Goal: Transaction & Acquisition: Purchase product/service

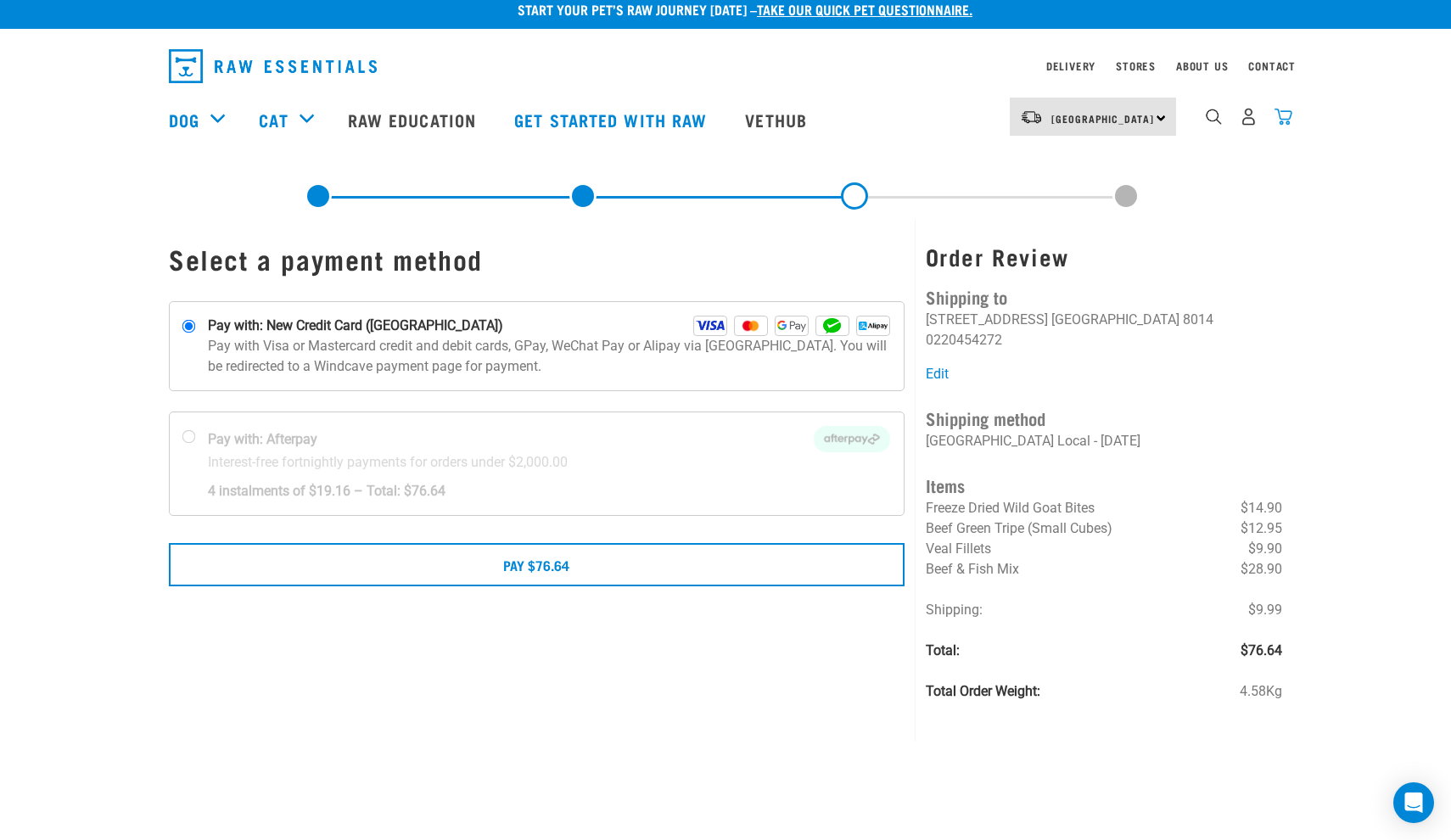
click at [1281, 116] on img "dropdown navigation" at bounding box center [1283, 116] width 18 height 18
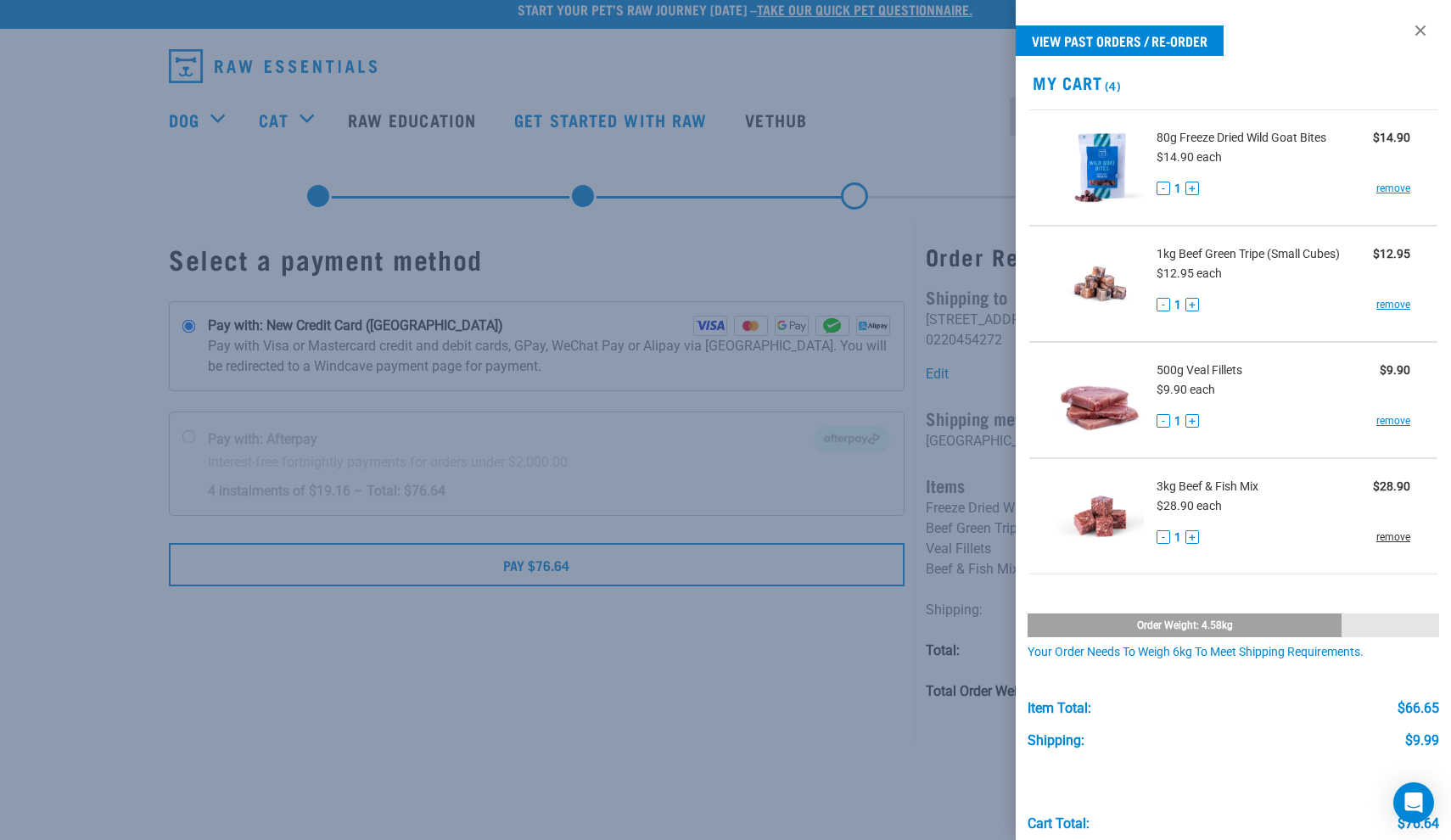
click at [1383, 537] on link "remove" at bounding box center [1393, 537] width 34 height 16
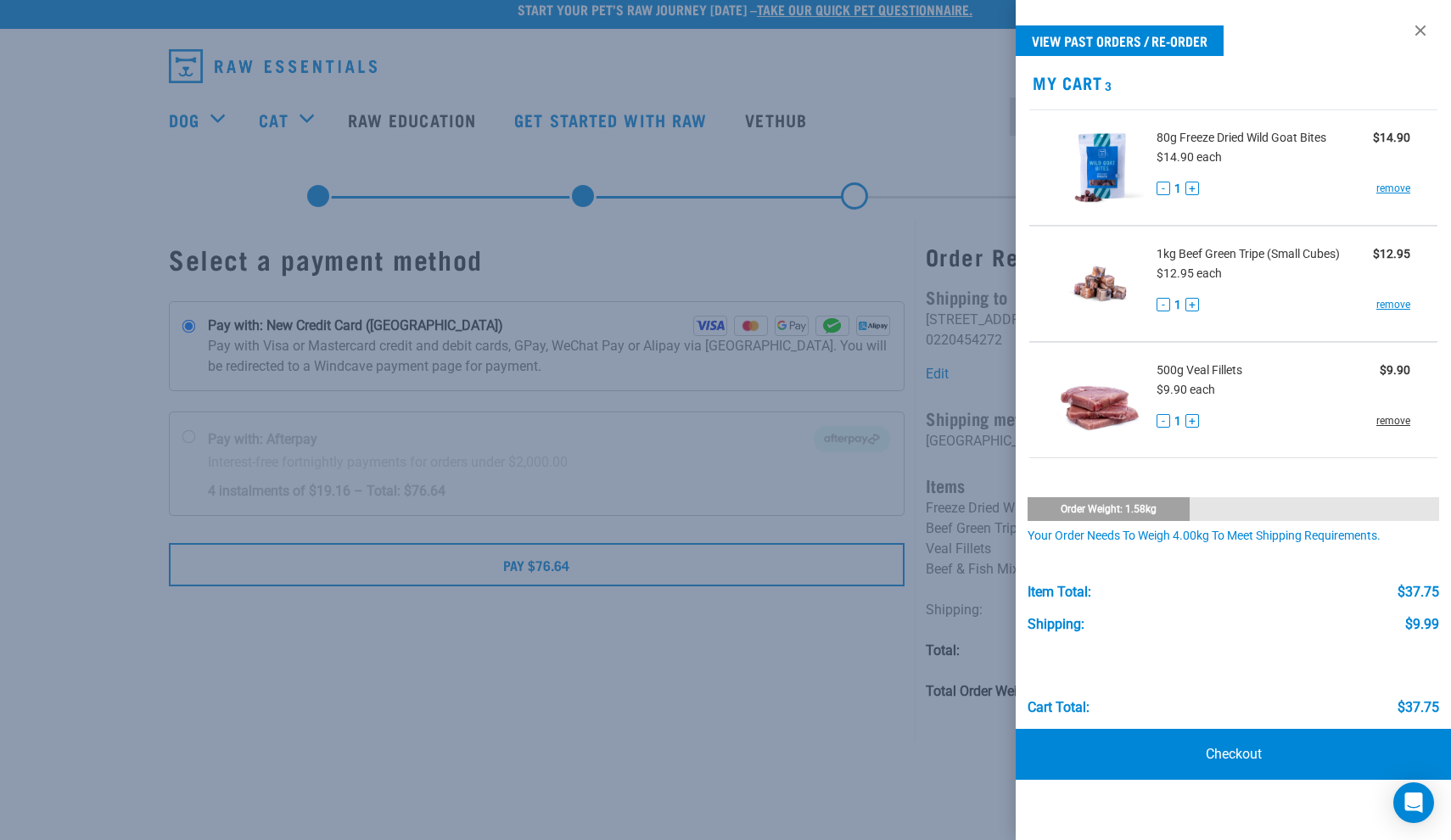
click at [1384, 419] on link "remove" at bounding box center [1393, 421] width 34 height 16
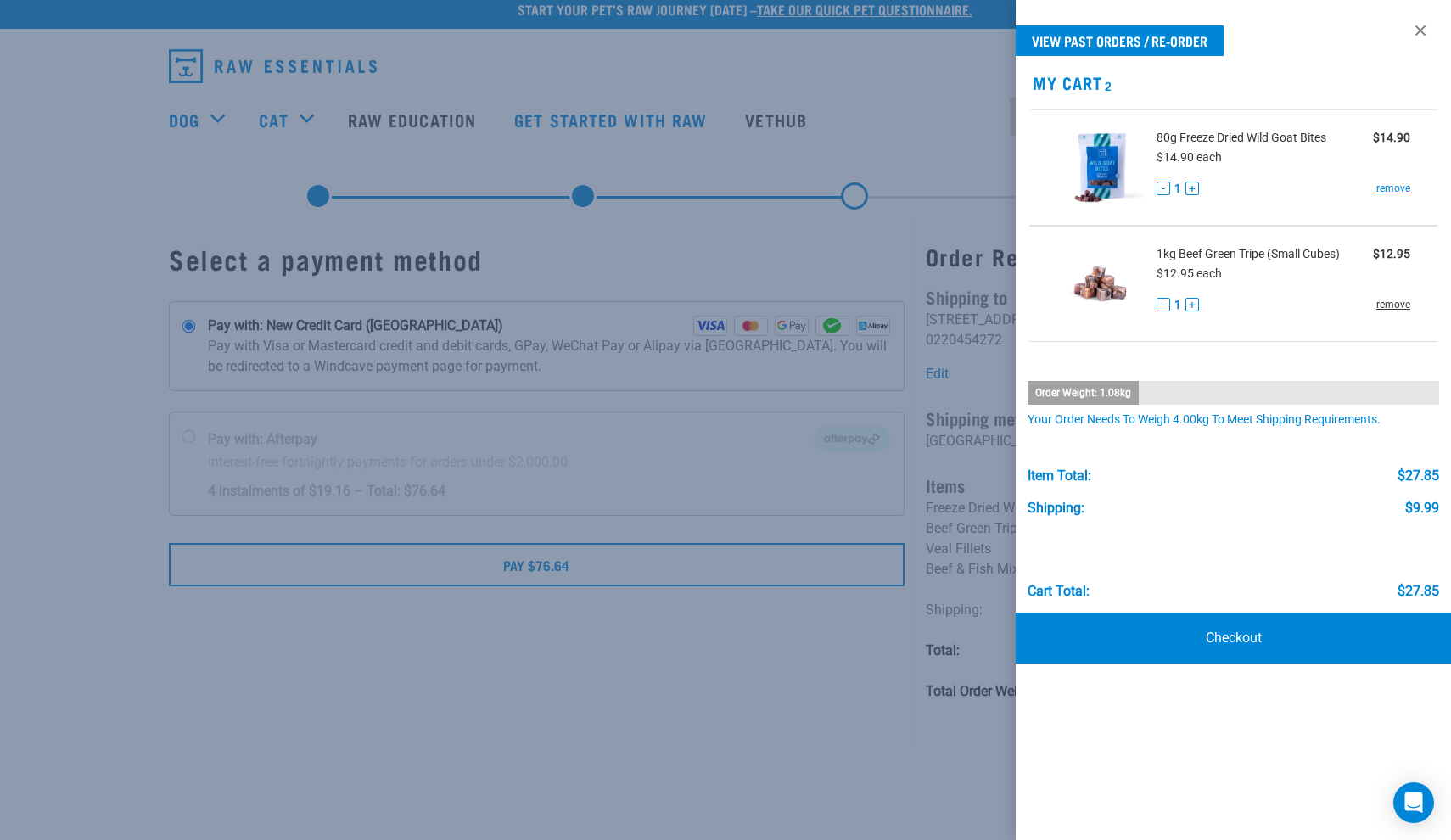
click at [1383, 297] on link "remove" at bounding box center [1393, 305] width 34 height 16
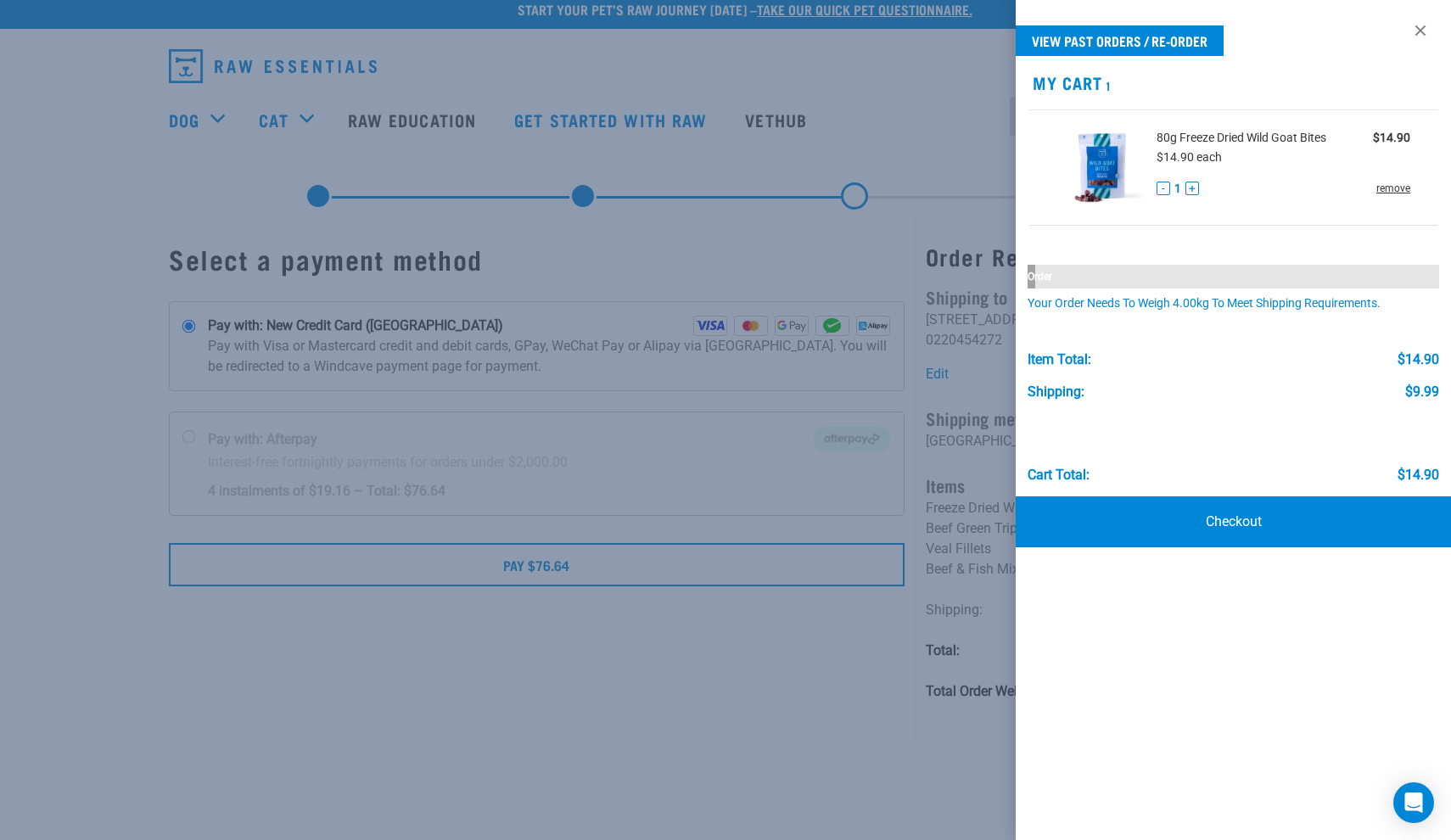
click at [1398, 180] on link "remove" at bounding box center [1393, 188] width 34 height 16
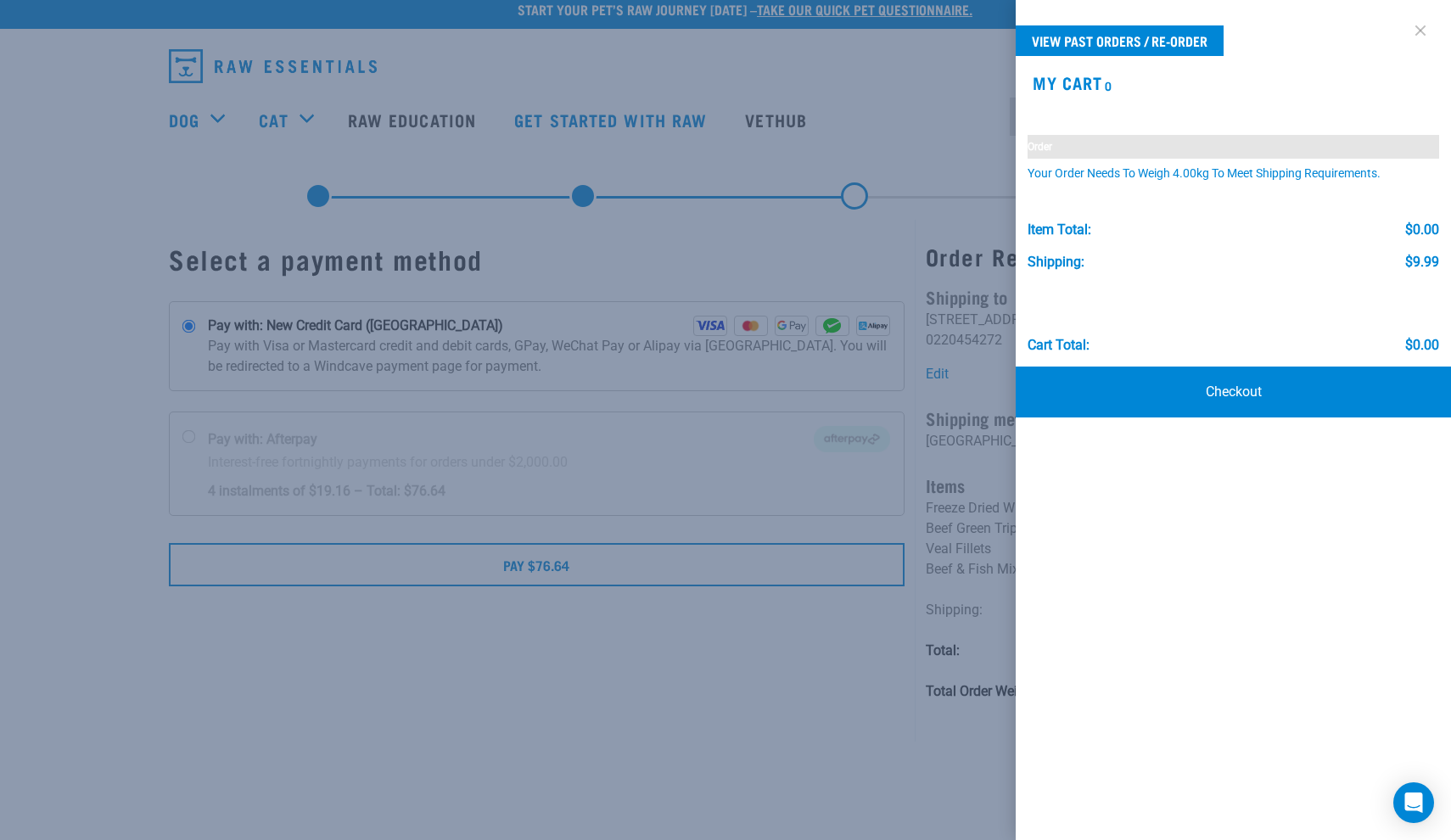
click at [1422, 36] on link at bounding box center [1420, 30] width 27 height 27
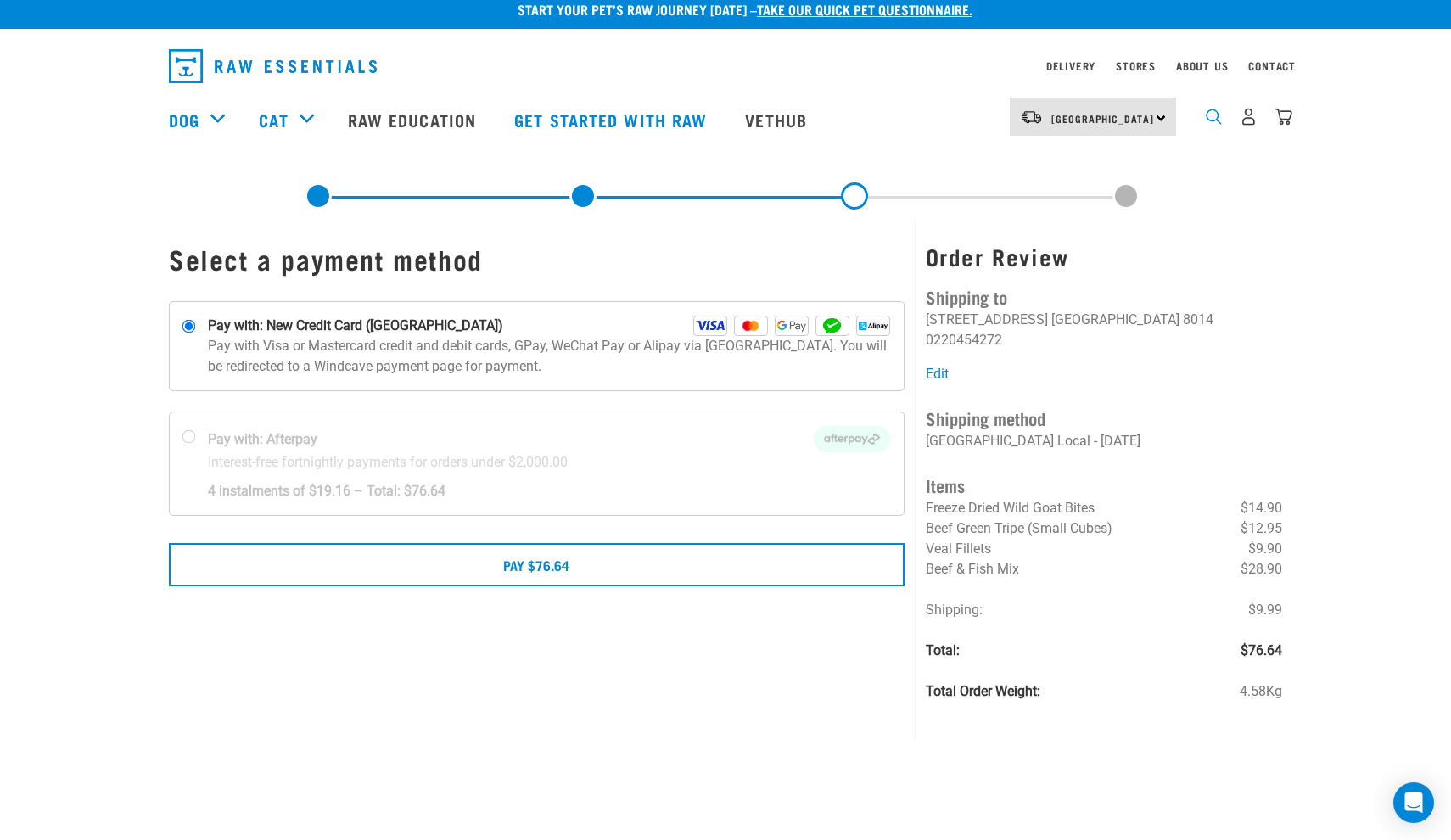
click at [1208, 120] on img "dropdown navigation" at bounding box center [1213, 116] width 16 height 16
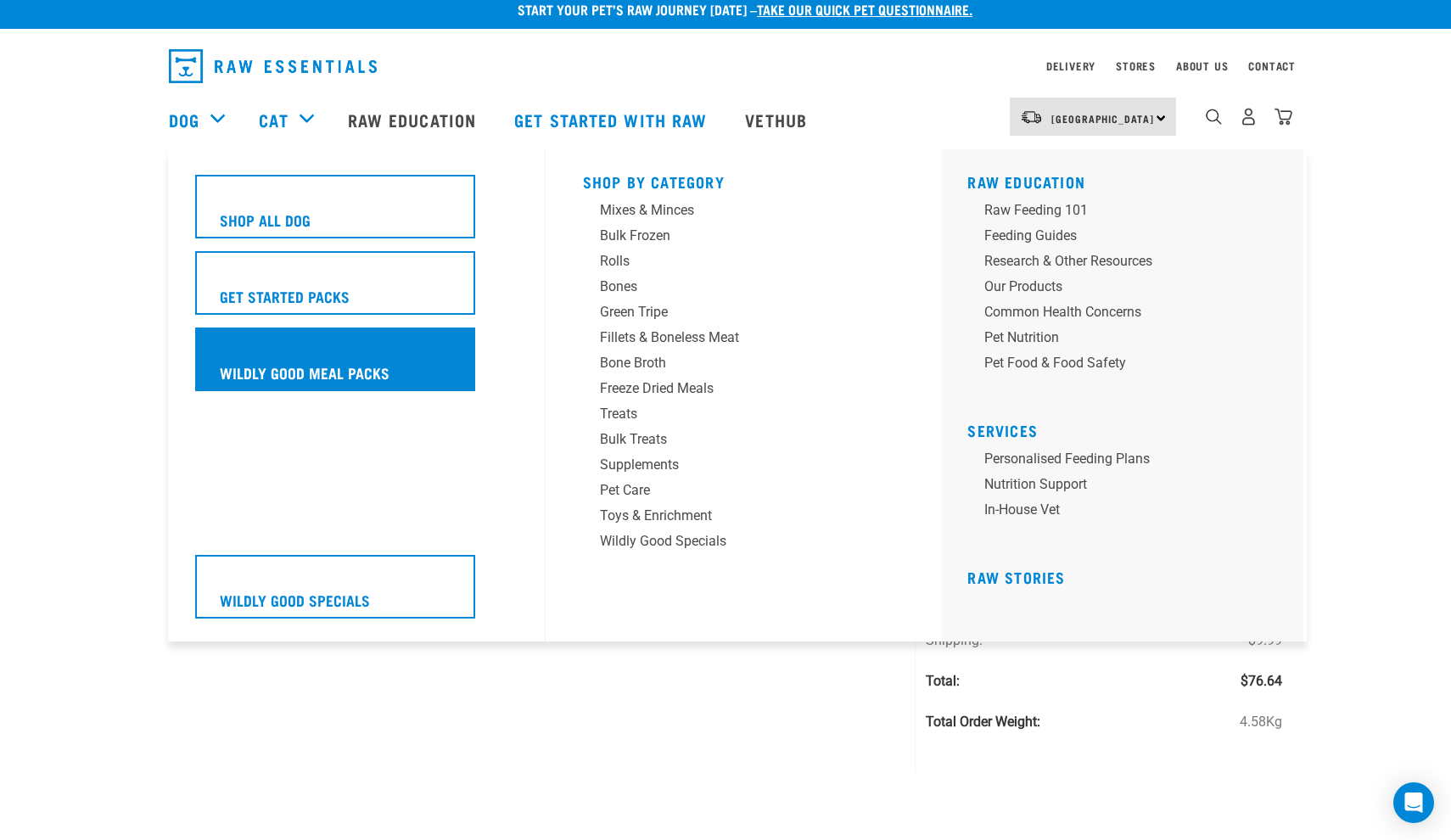
click at [365, 333] on div "Wildly Good Meal Packs" at bounding box center [335, 358] width 280 height 63
click at [441, 346] on div "Wildly Good Meal Packs" at bounding box center [335, 358] width 280 height 63
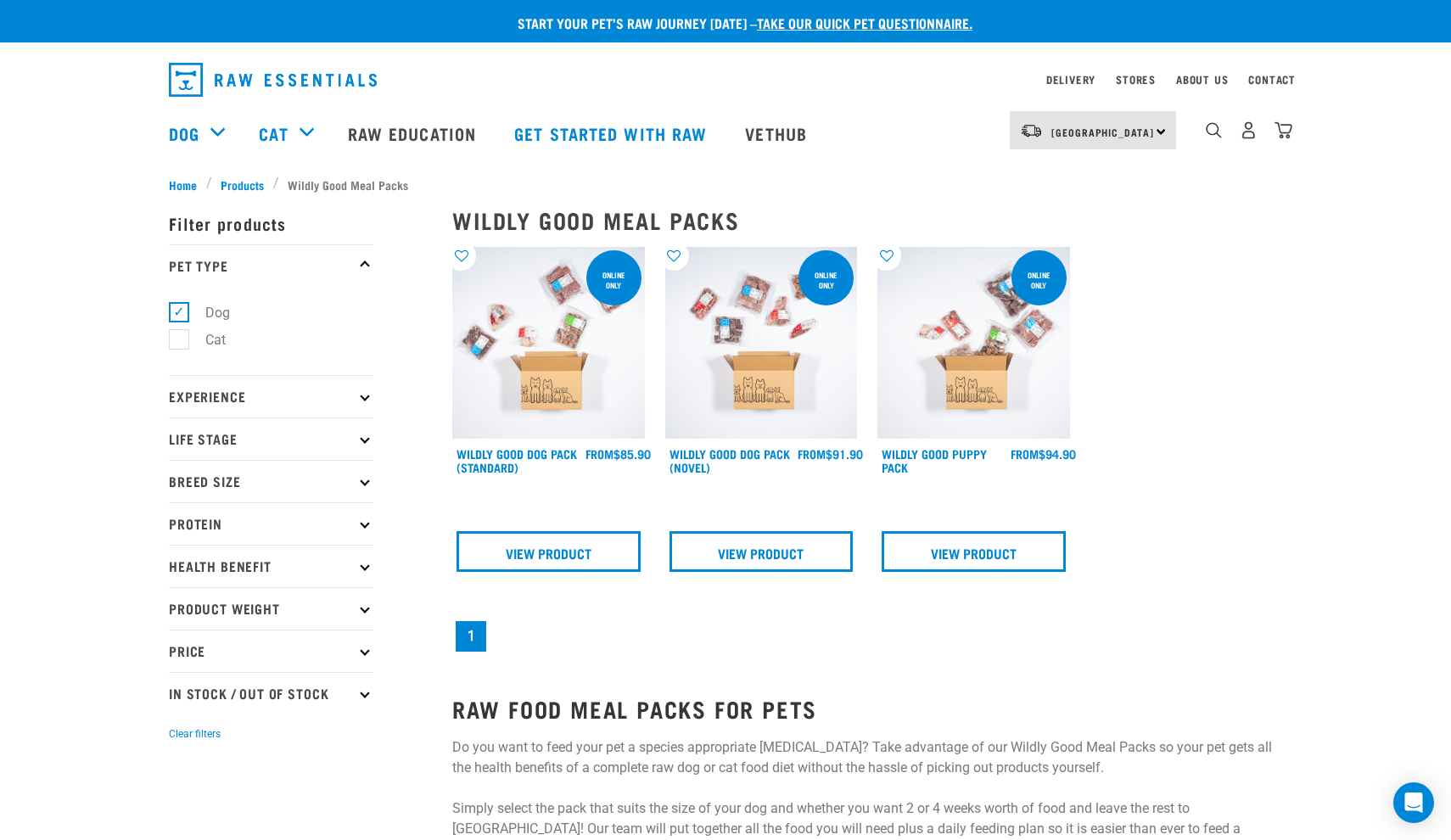
click at [610, 347] on img at bounding box center [548, 344] width 193 height 193
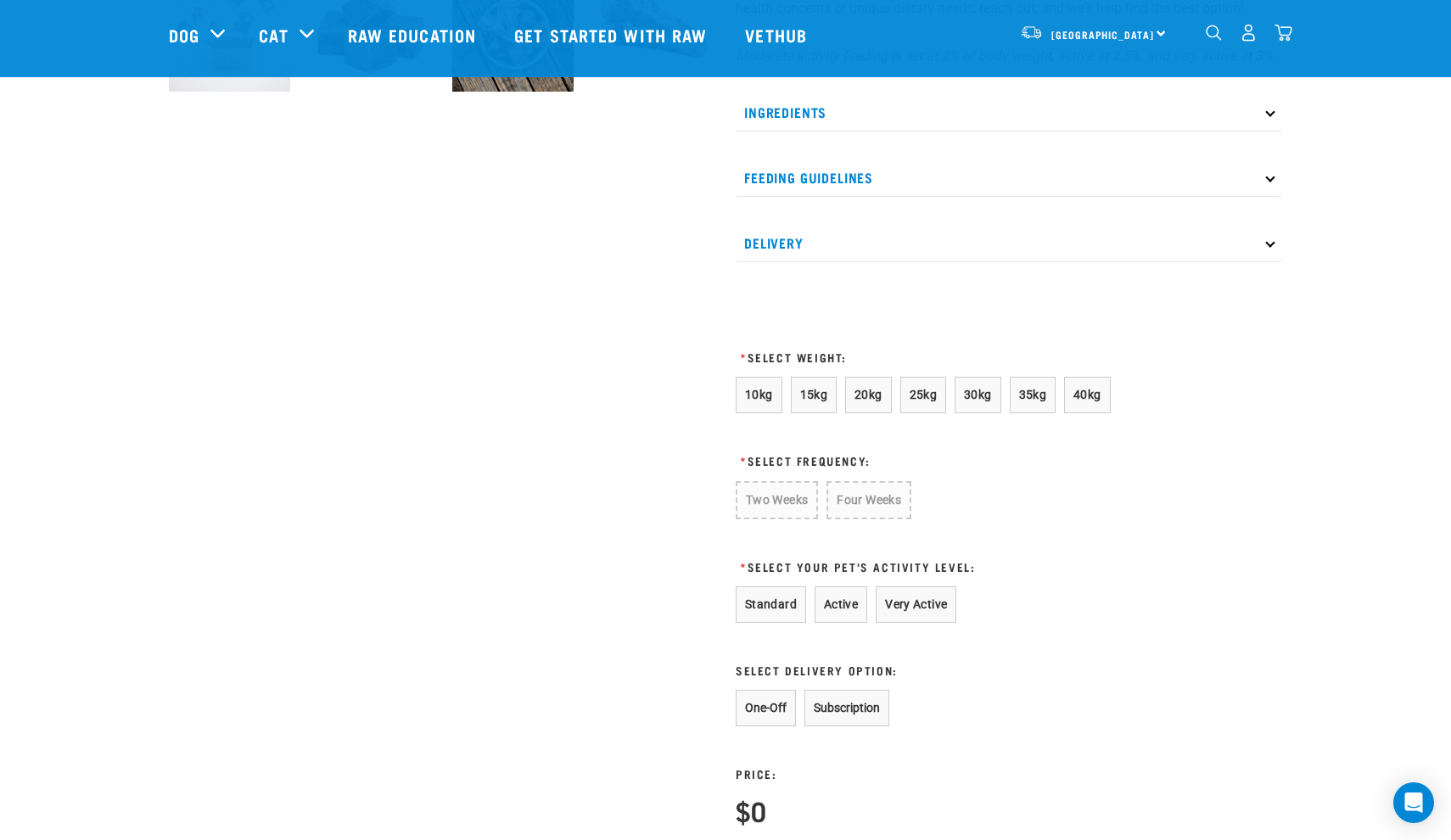
scroll to position [719, 0]
click at [855, 410] on button "20kg" at bounding box center [869, 392] width 47 height 36
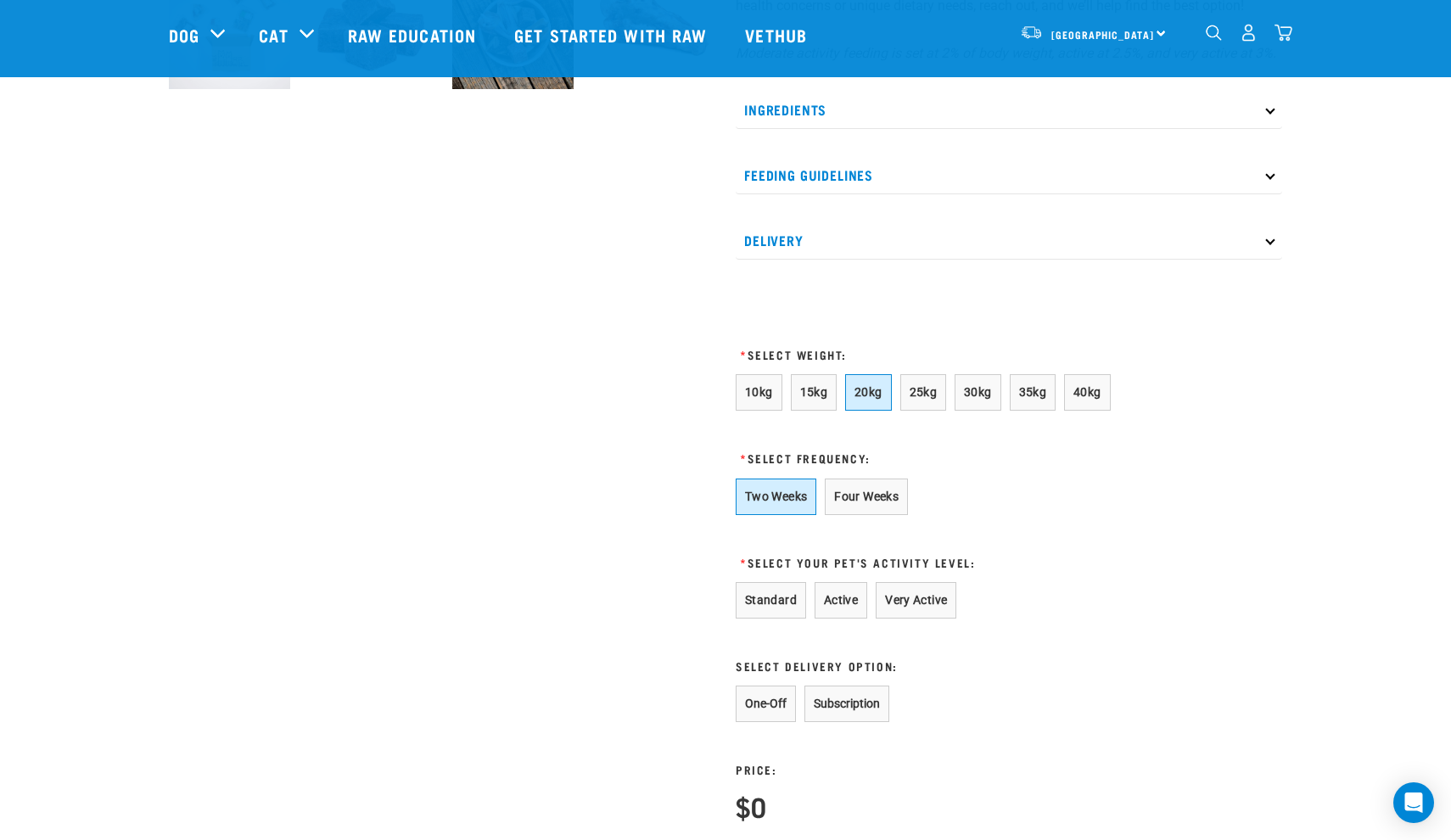
click at [771, 515] on button "Two Weeks" at bounding box center [776, 496] width 81 height 36
click at [779, 619] on button "Standard" at bounding box center [771, 600] width 70 height 36
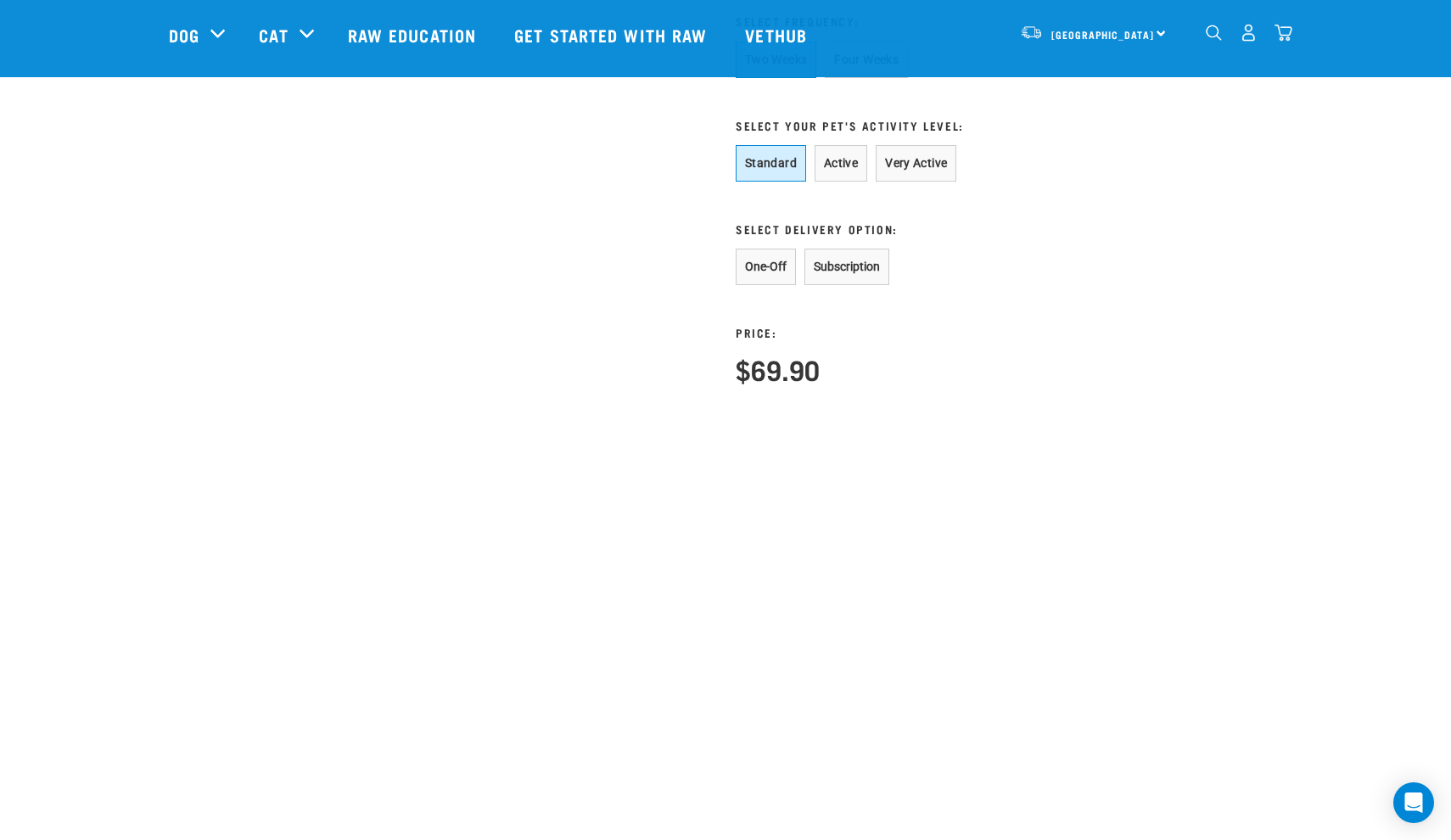
scroll to position [1160, 0]
click at [774, 281] on button "One-Off" at bounding box center [765, 263] width 60 height 36
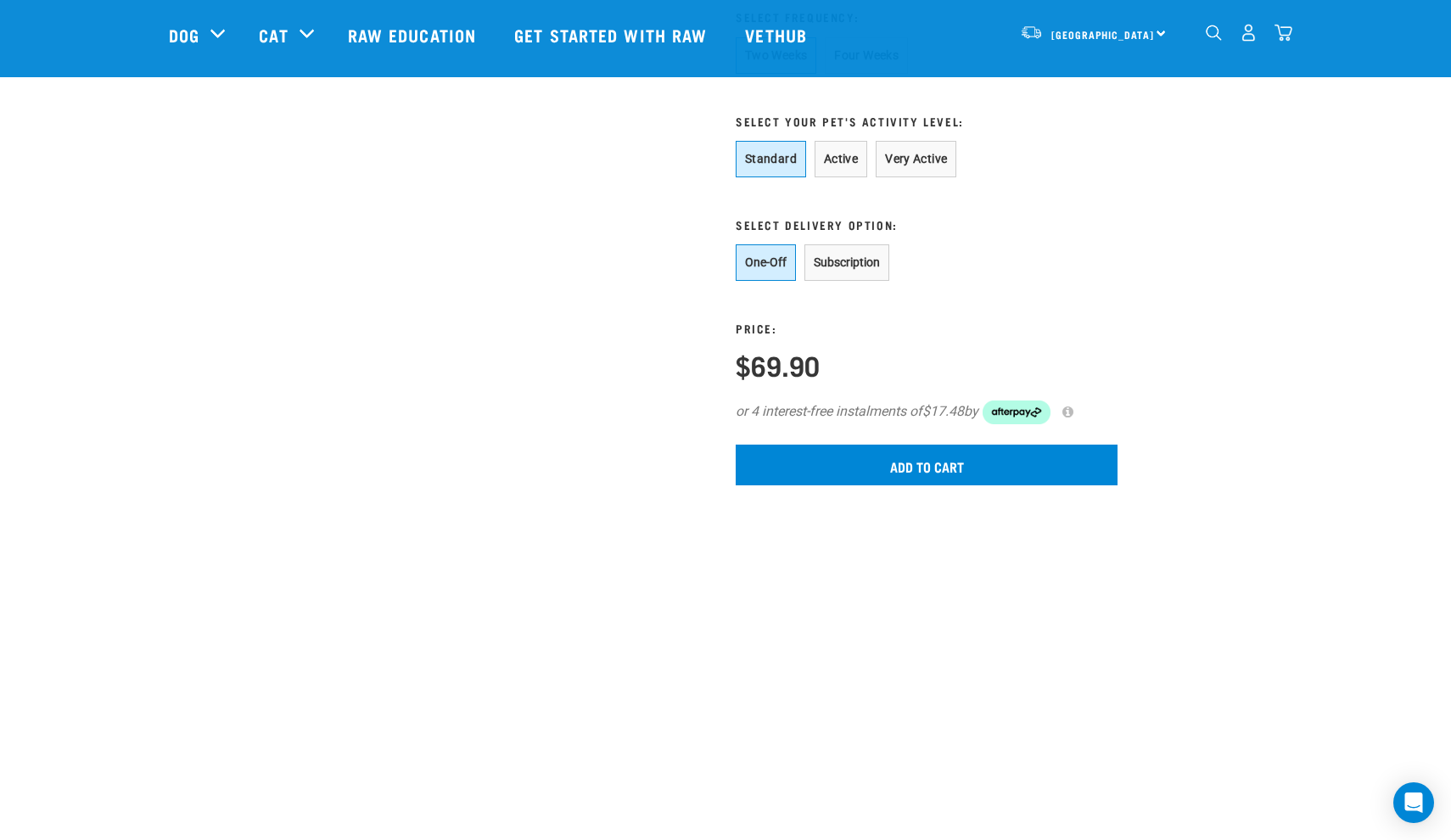
click at [831, 345] on div "Price: $69.90" at bounding box center [870, 331] width 267 height 99
click at [841, 281] on button "Subscription" at bounding box center [847, 263] width 85 height 36
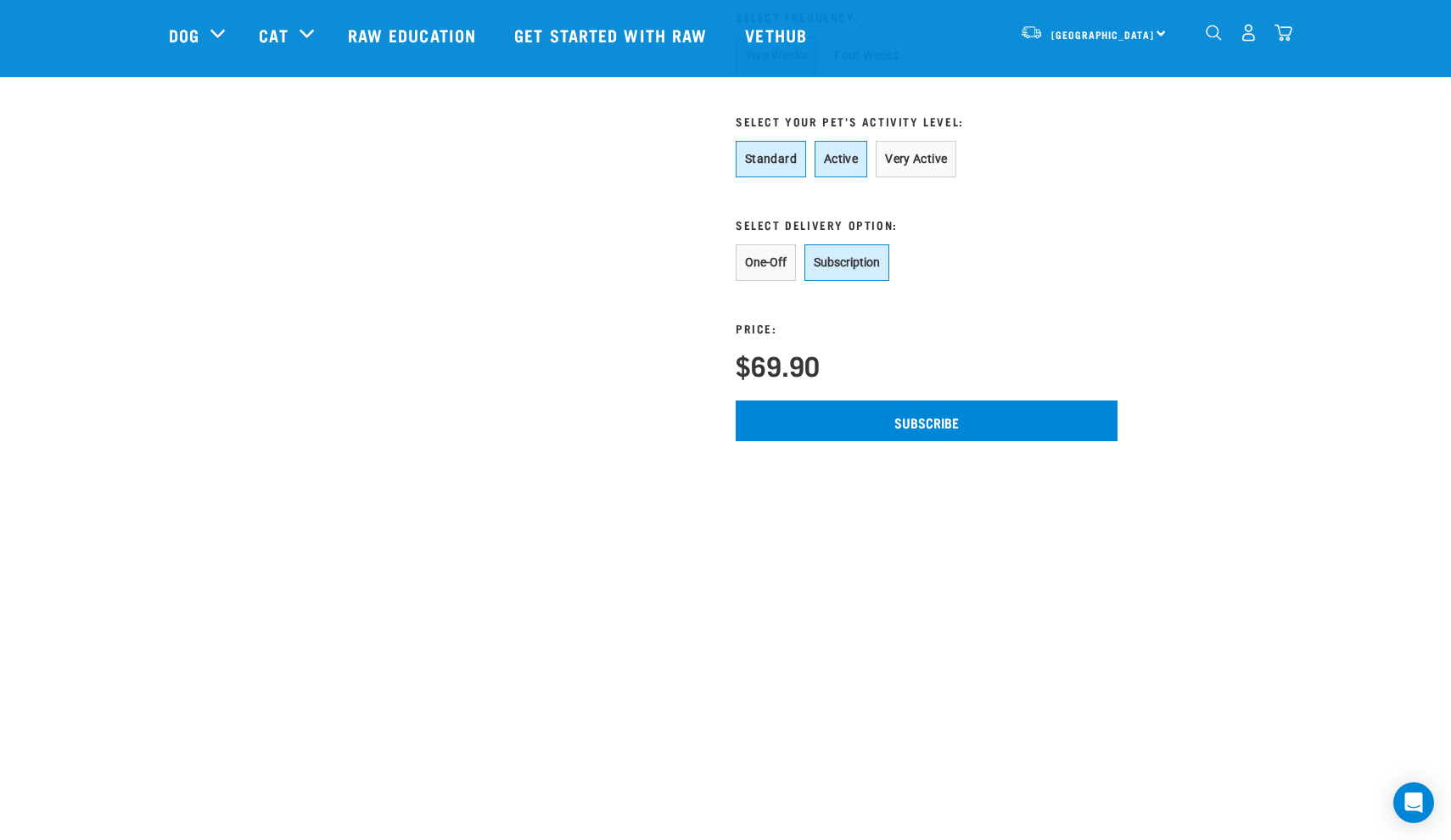
click at [857, 177] on button "Active" at bounding box center [841, 159] width 53 height 36
click at [791, 177] on button "Standard" at bounding box center [771, 159] width 70 height 36
click at [768, 281] on button "One-Off" at bounding box center [765, 263] width 60 height 36
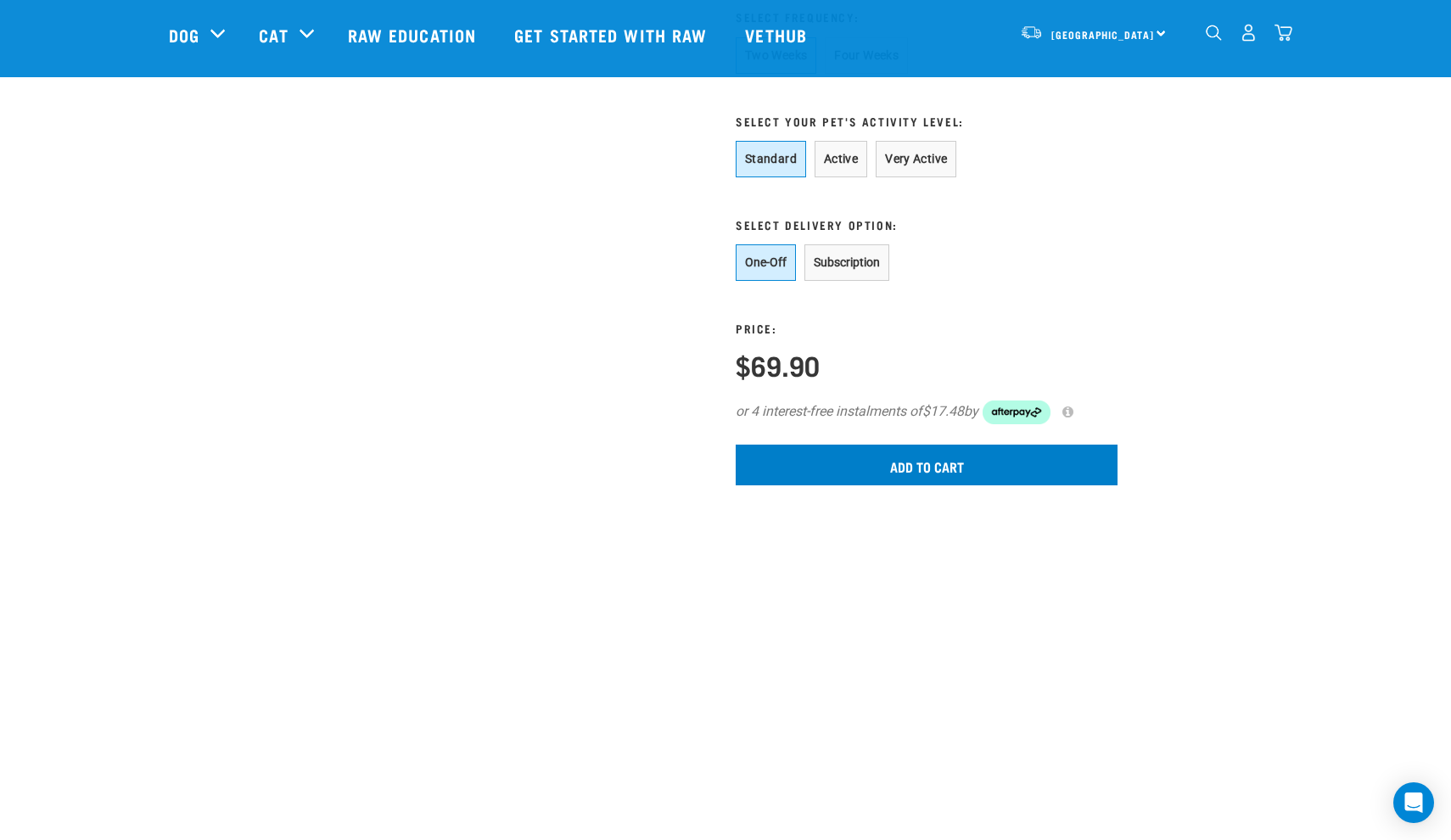
click at [829, 485] on input "Add to cart" at bounding box center [927, 464] width 382 height 41
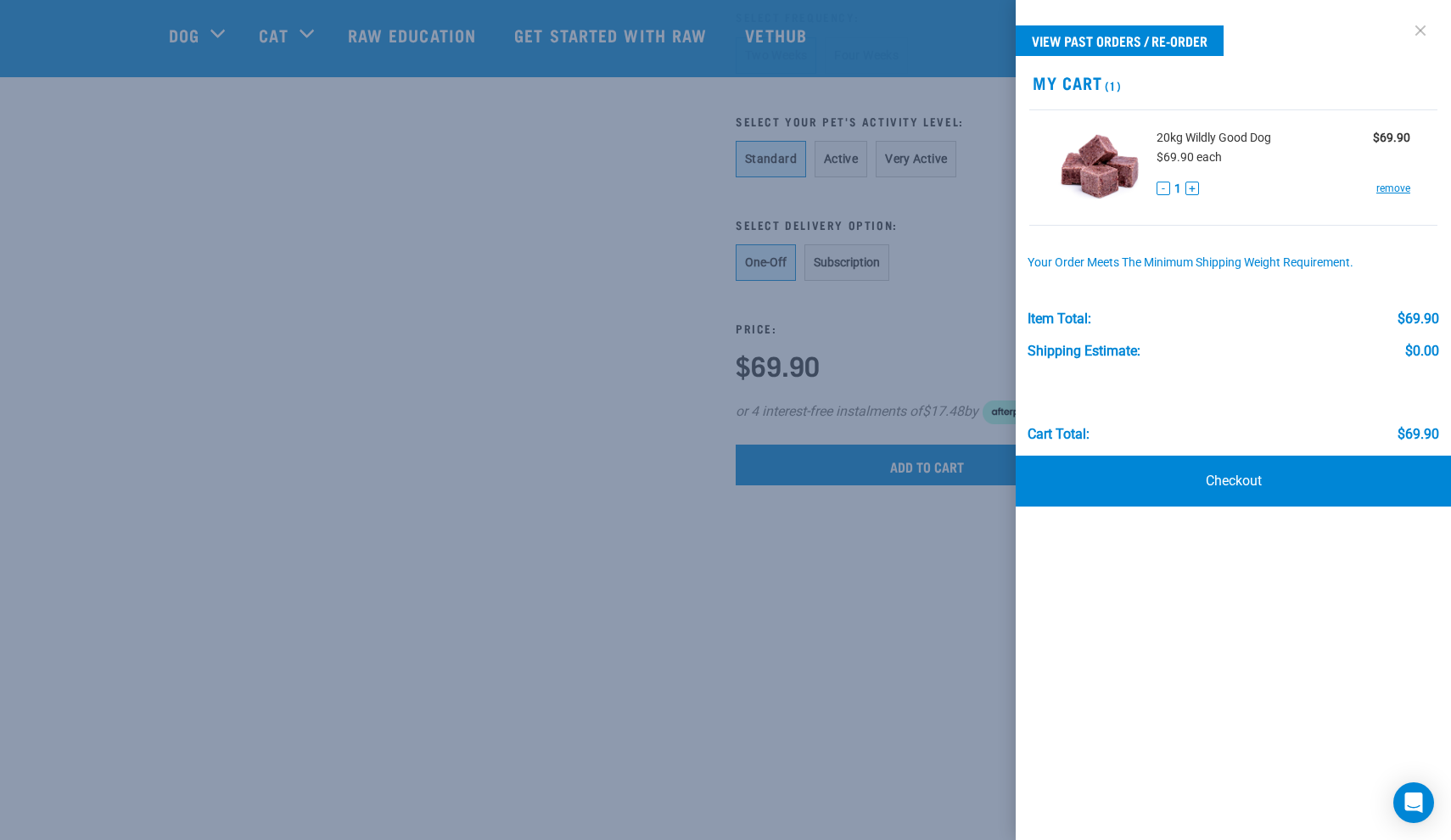
click at [1420, 28] on link at bounding box center [1420, 30] width 27 height 27
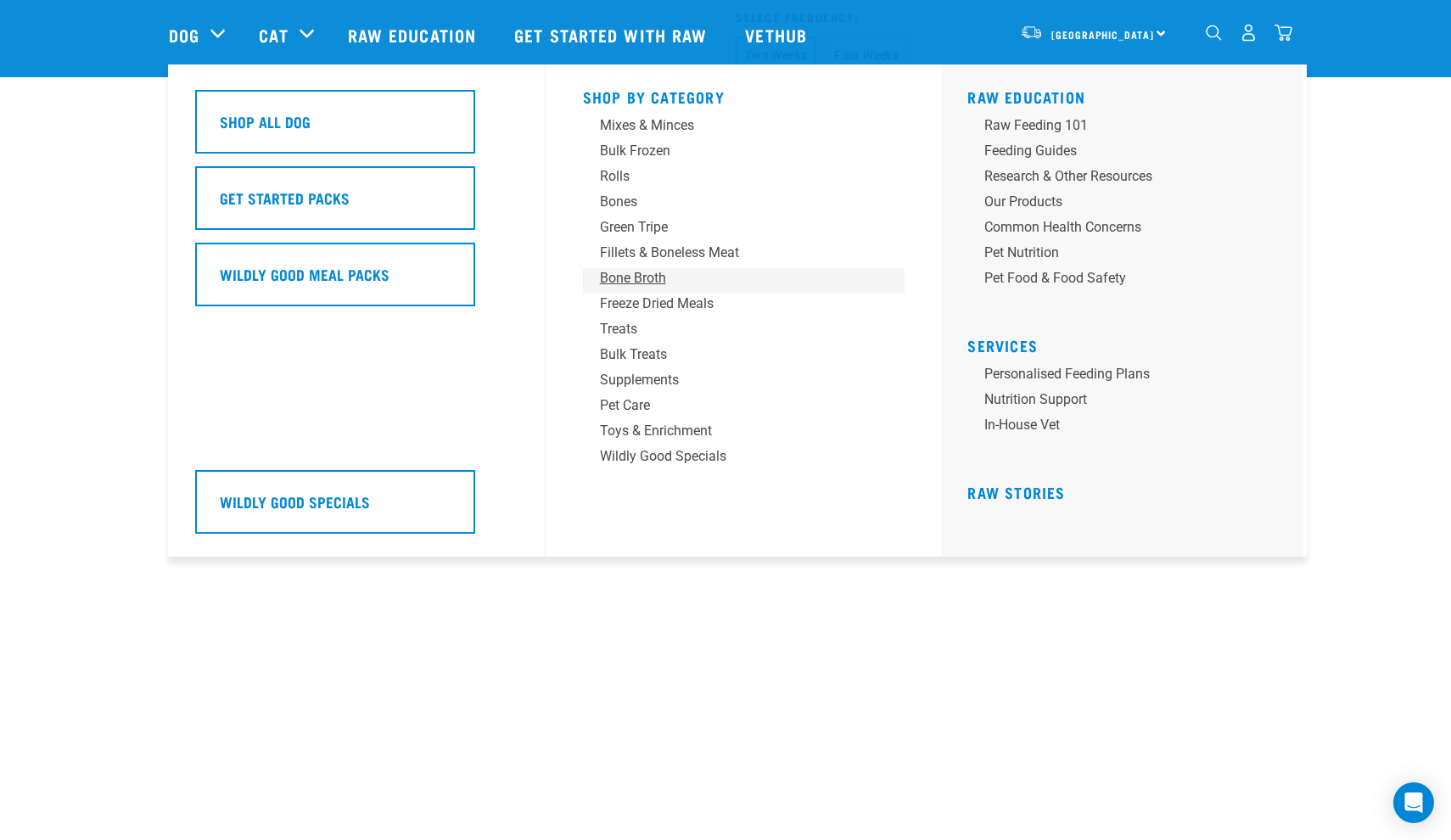
click at [630, 280] on div "Bone Broth" at bounding box center [732, 278] width 265 height 20
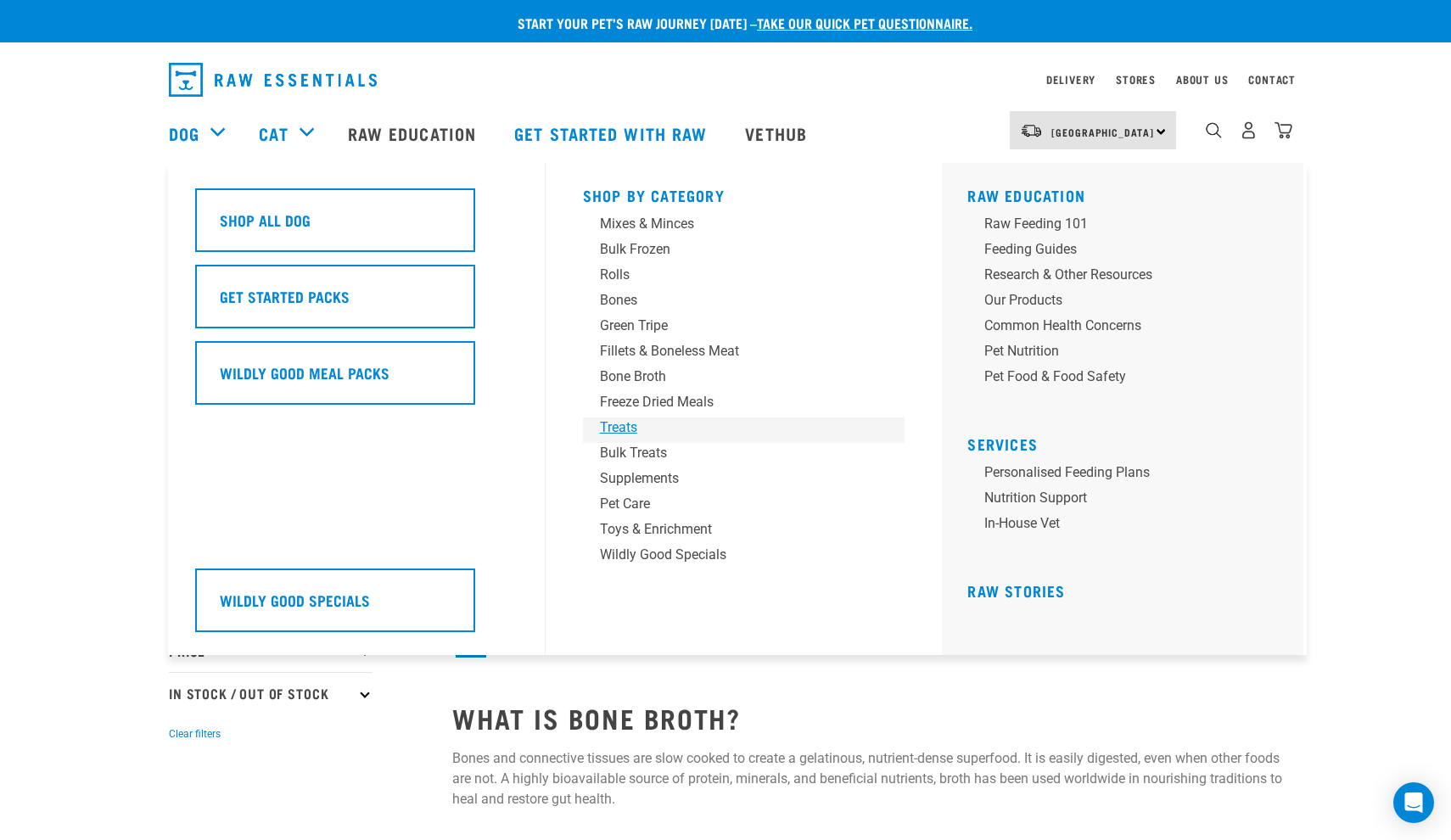
click at [629, 429] on div "Treats" at bounding box center [732, 427] width 265 height 20
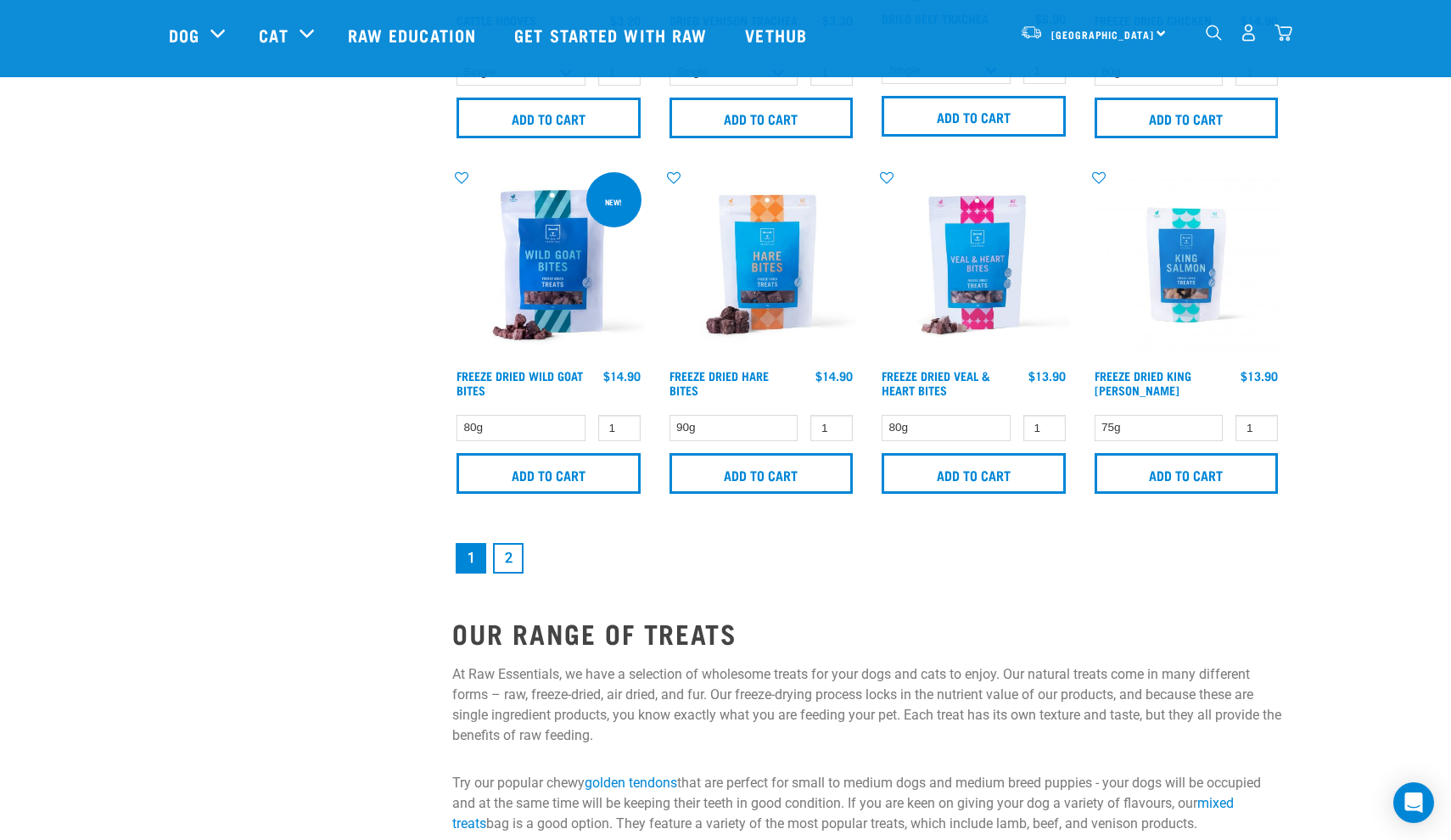
scroll to position [2454, 0]
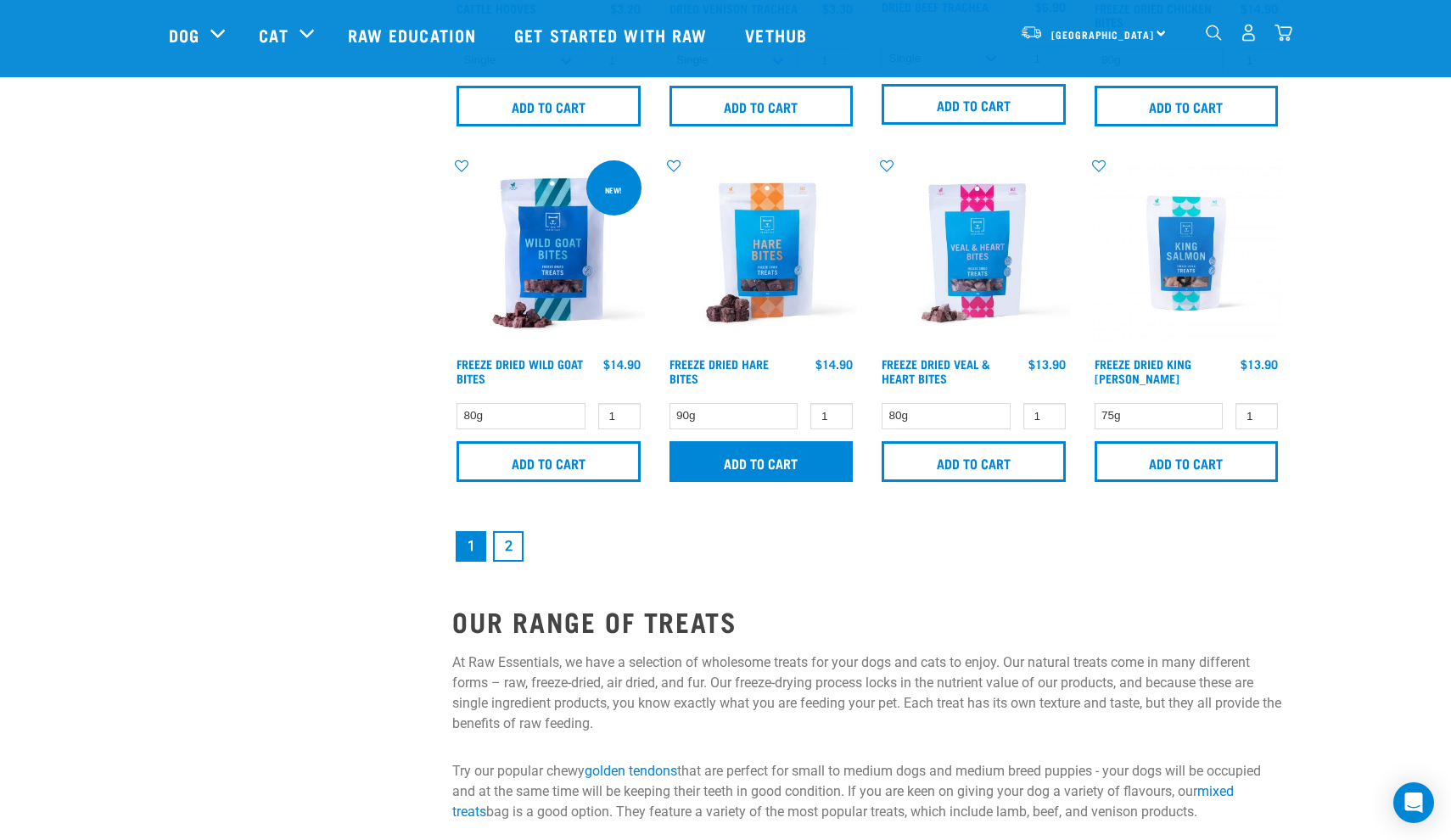
click at [747, 473] on input "Add to cart" at bounding box center [761, 461] width 184 height 41
click at [509, 548] on link "2" at bounding box center [508, 546] width 30 height 30
click at [511, 539] on link "2" at bounding box center [508, 546] width 30 height 30
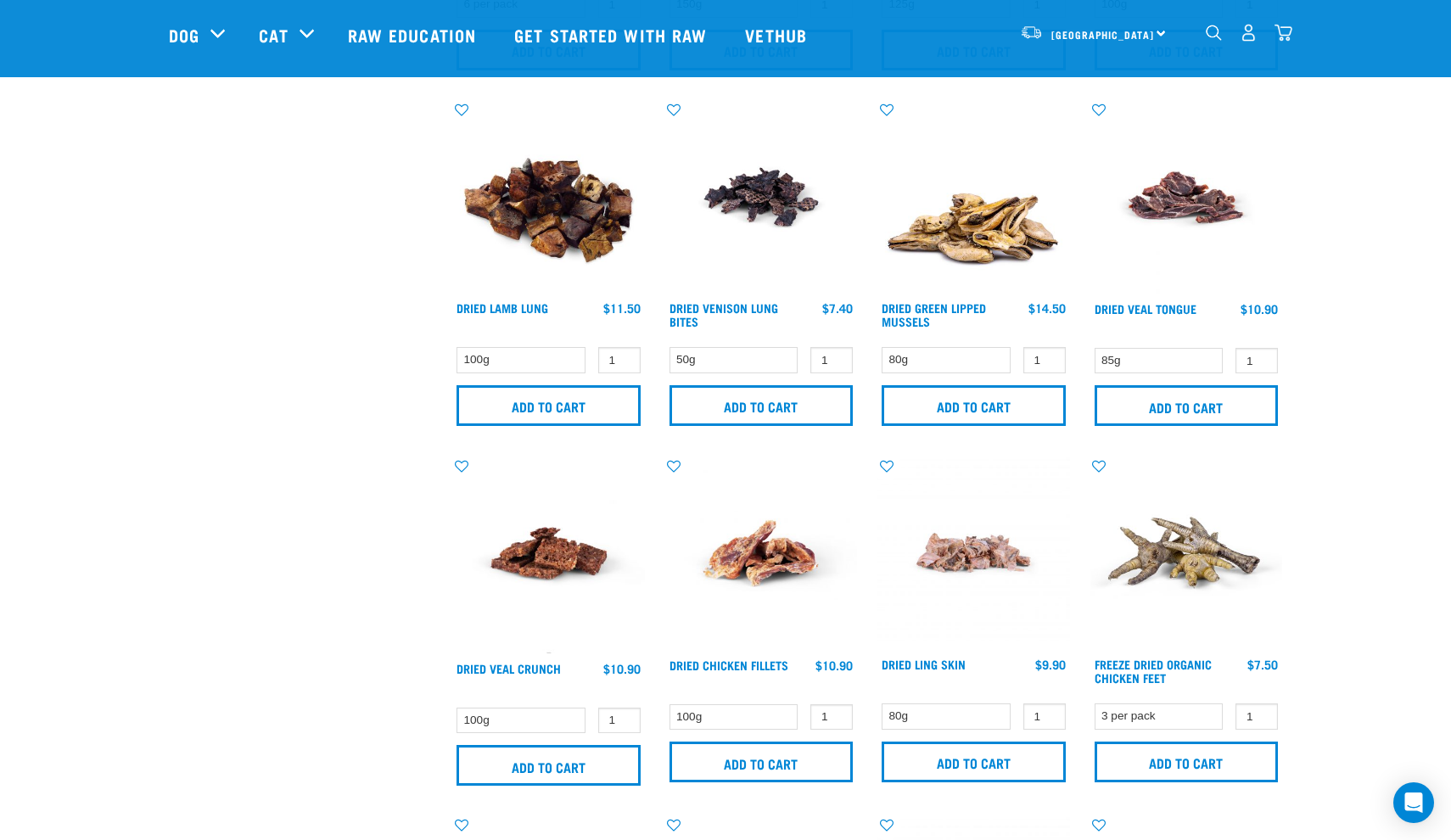
scroll to position [739, 0]
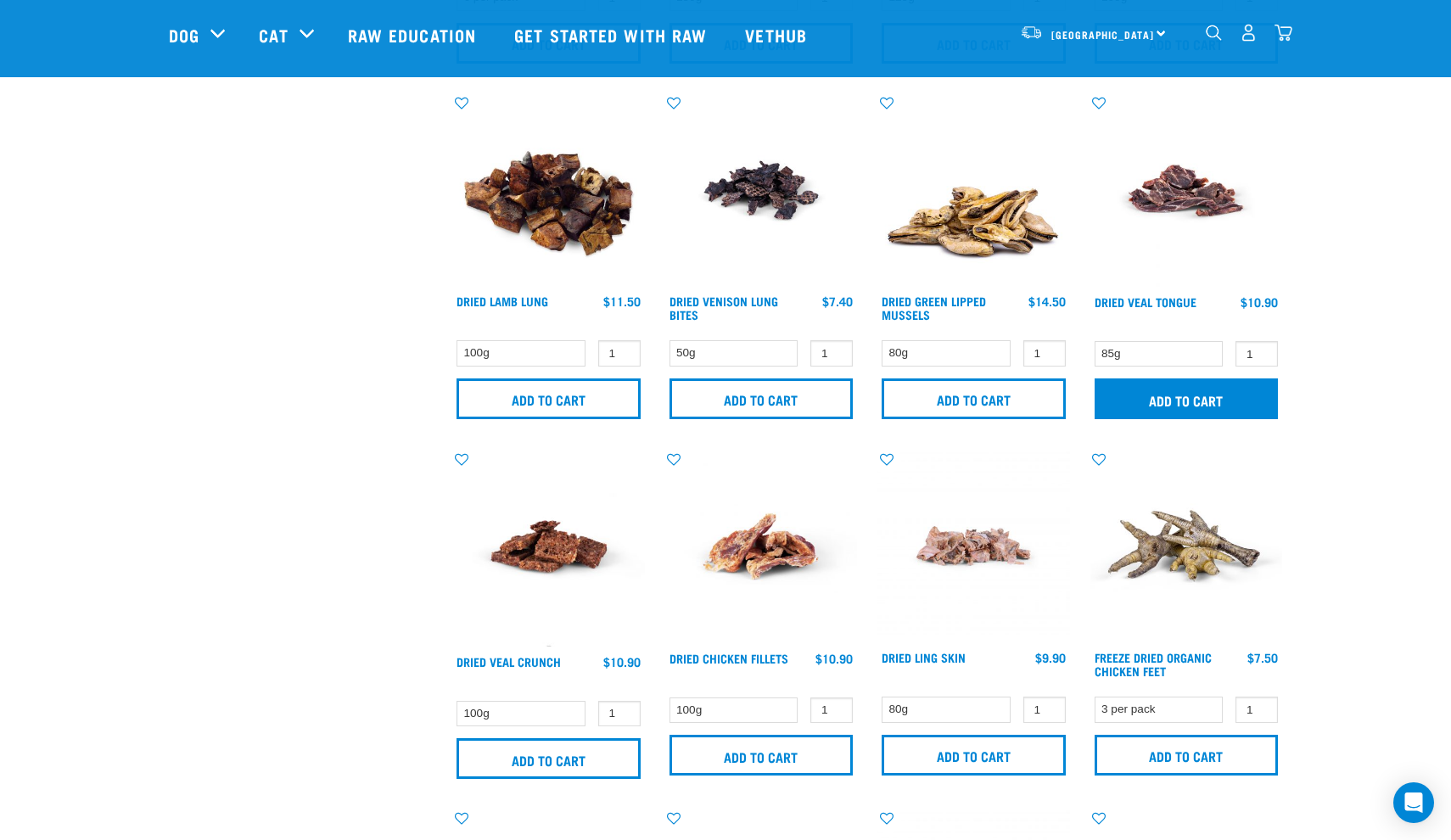
click at [1152, 390] on input "Add to cart" at bounding box center [1186, 398] width 184 height 41
click at [1283, 39] on img "dropdown navigation" at bounding box center [1283, 32] width 18 height 18
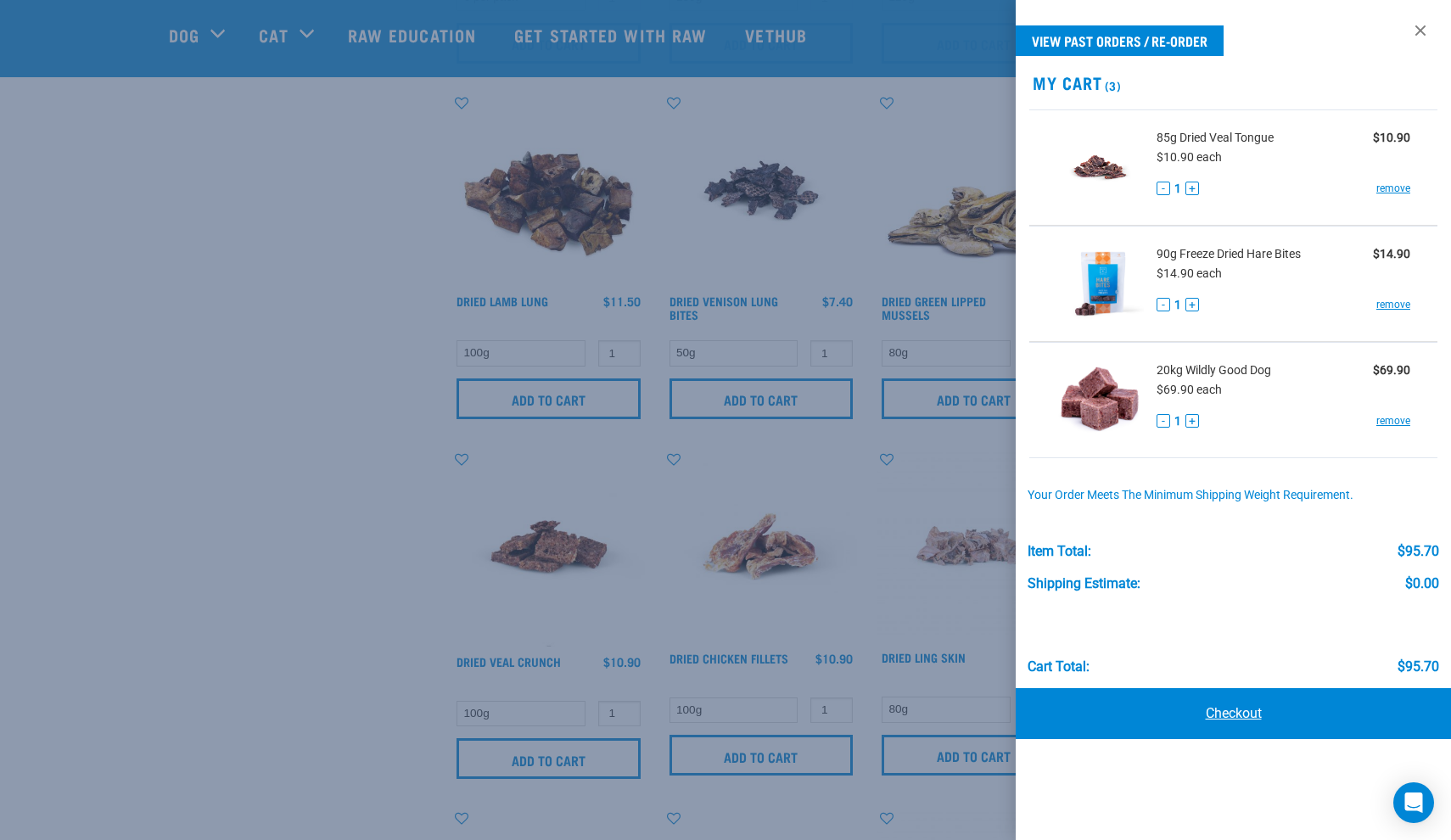
click at [1146, 723] on link "Checkout" at bounding box center [1233, 713] width 436 height 51
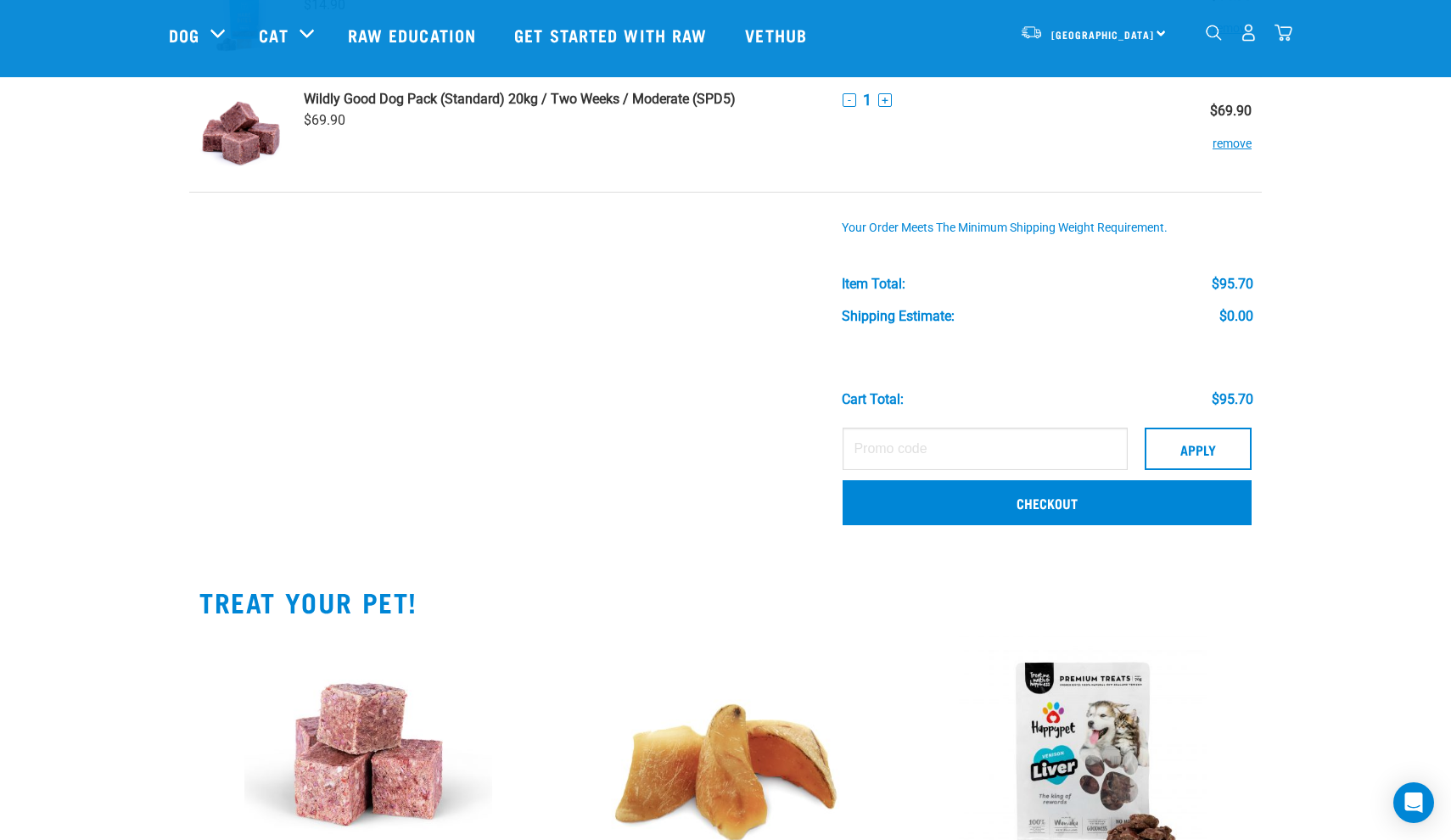
scroll to position [299, 0]
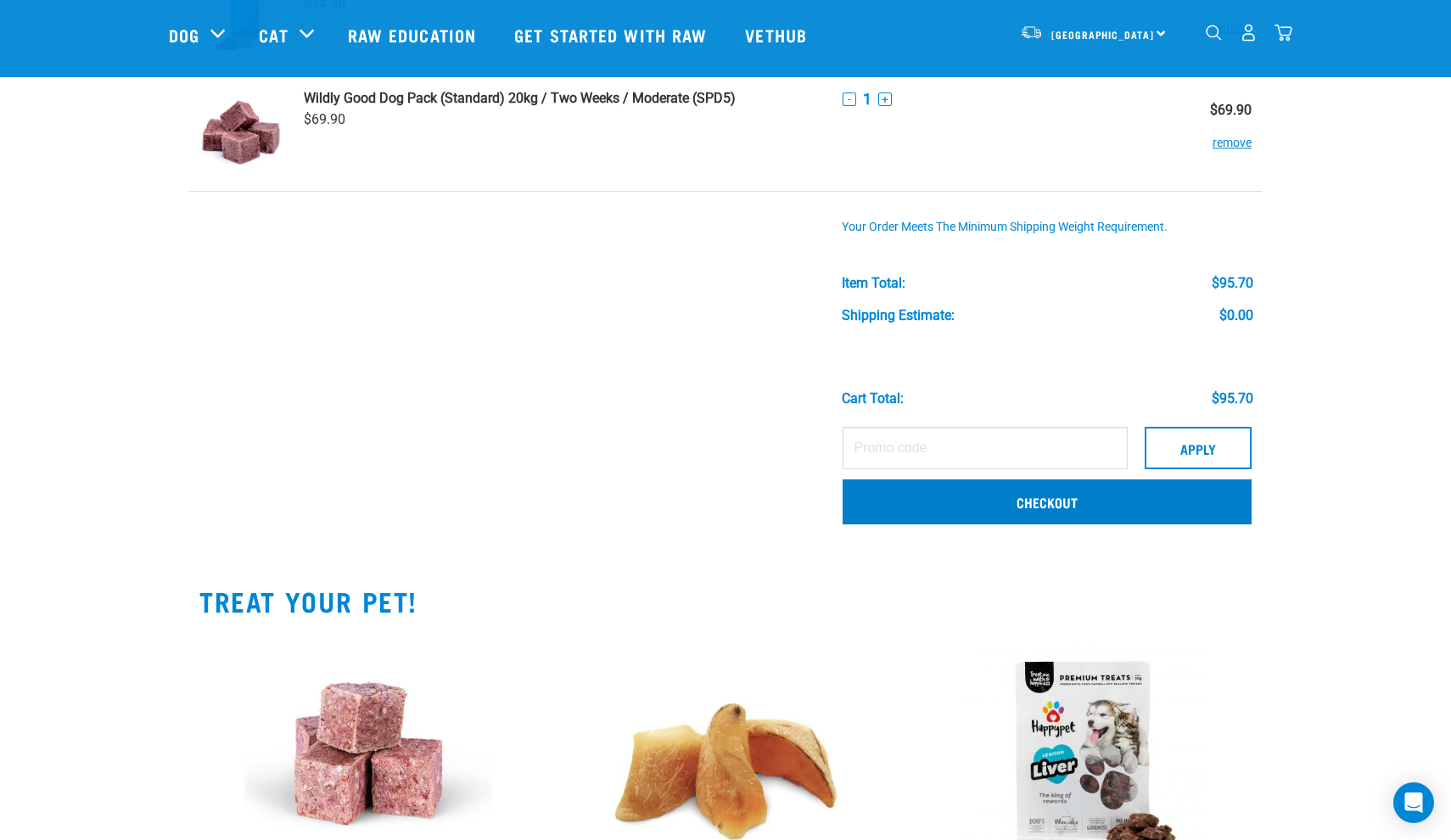
click at [907, 499] on link "Checkout" at bounding box center [1047, 501] width 409 height 44
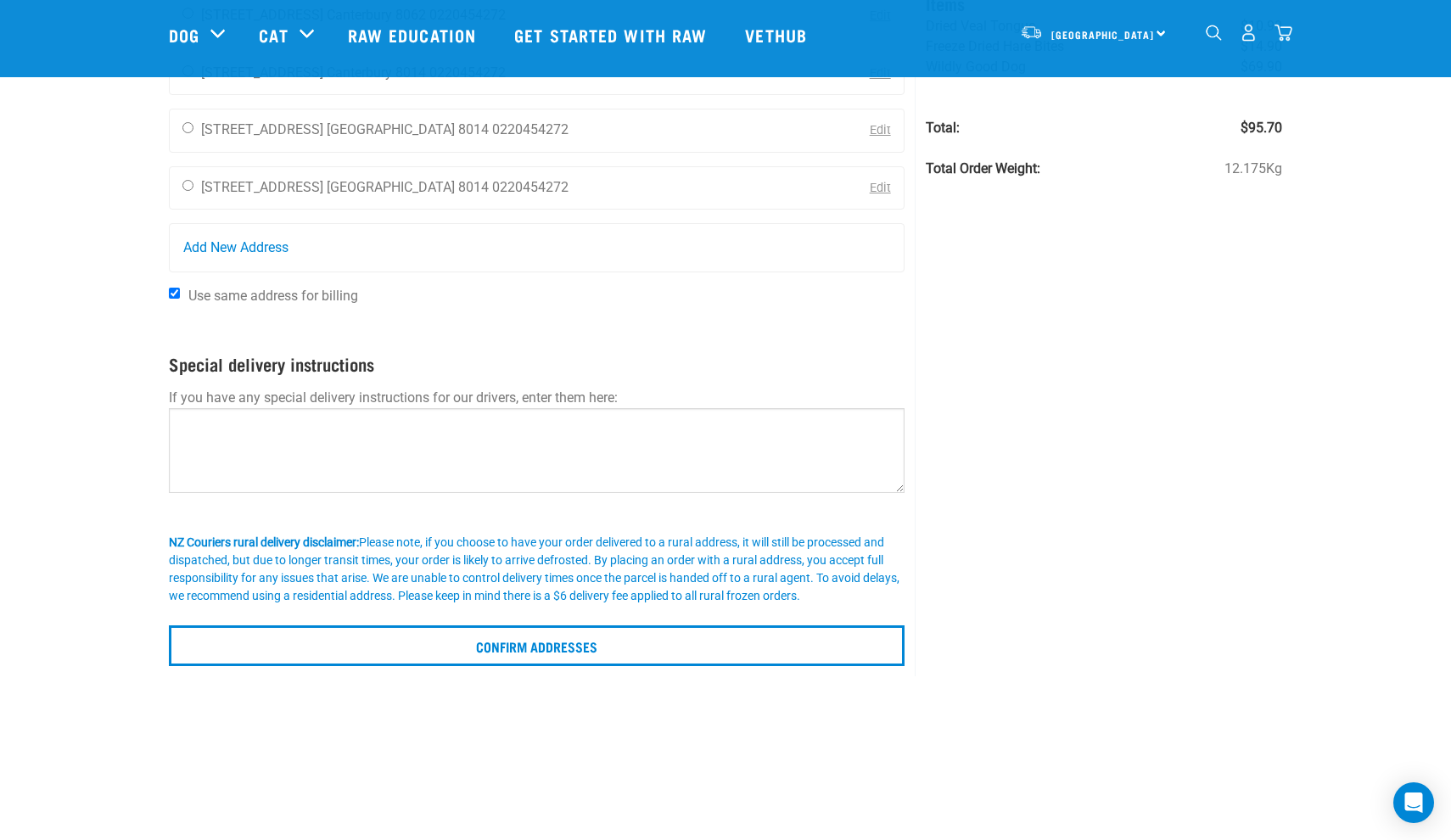
scroll to position [192, 0]
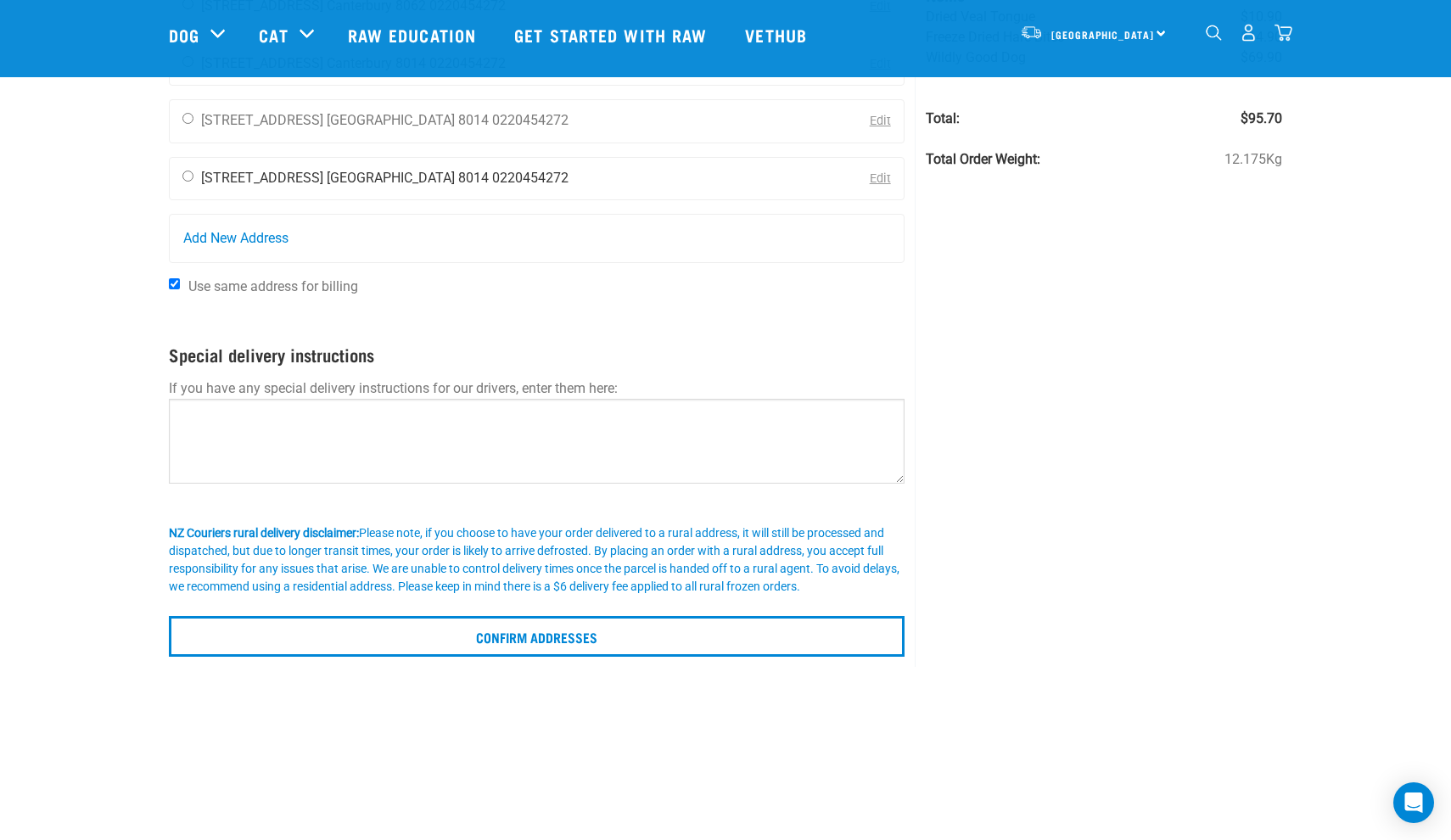
click at [220, 167] on div "Mackenzie Wright 5a Coles Place Christchurch 8014 0220454272" at bounding box center [376, 179] width 411 height 43
click at [185, 180] on input "radio" at bounding box center [187, 176] width 11 height 11
radio input "true"
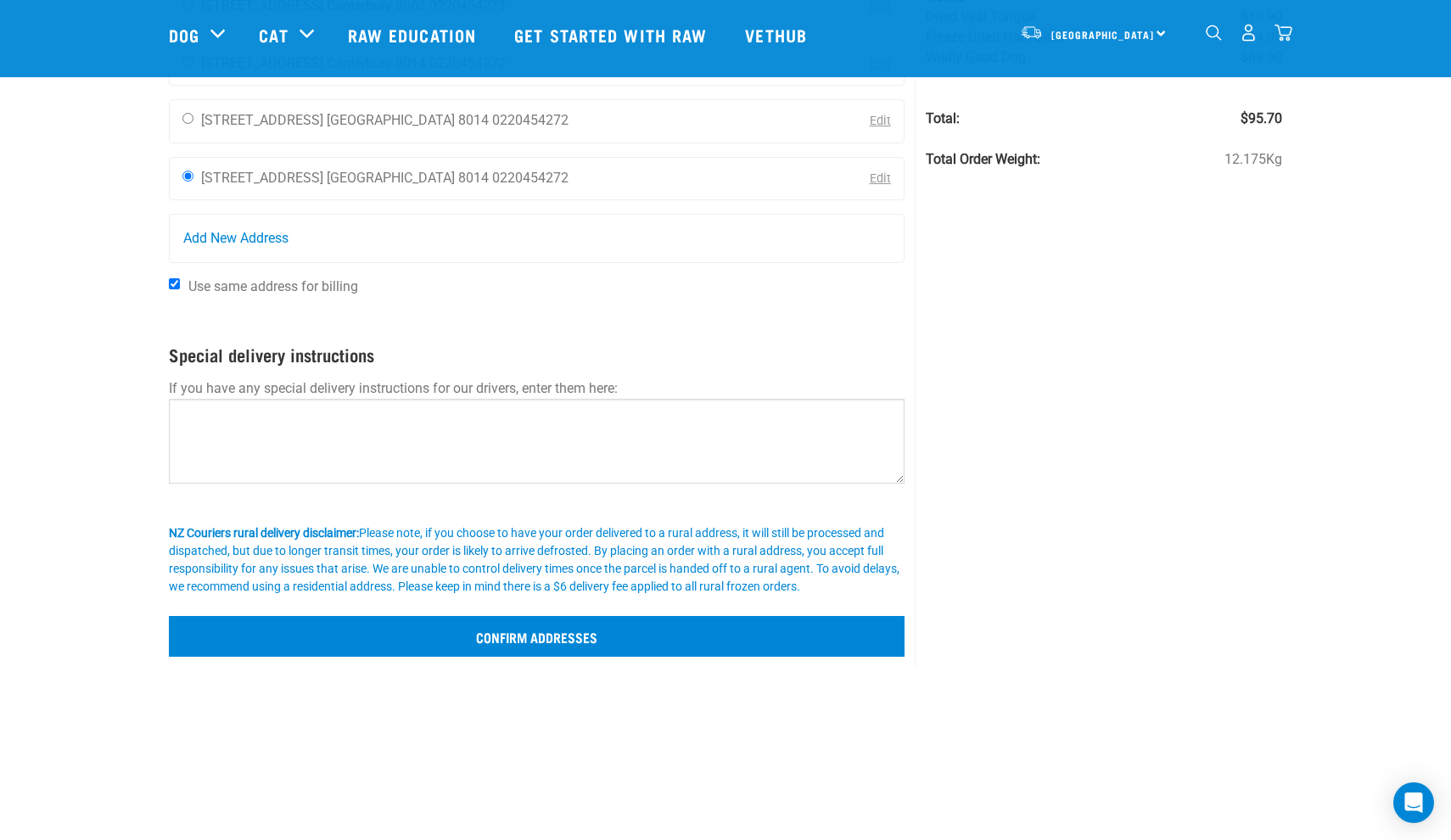
click at [480, 638] on input "Confirm addresses" at bounding box center [537, 636] width 736 height 41
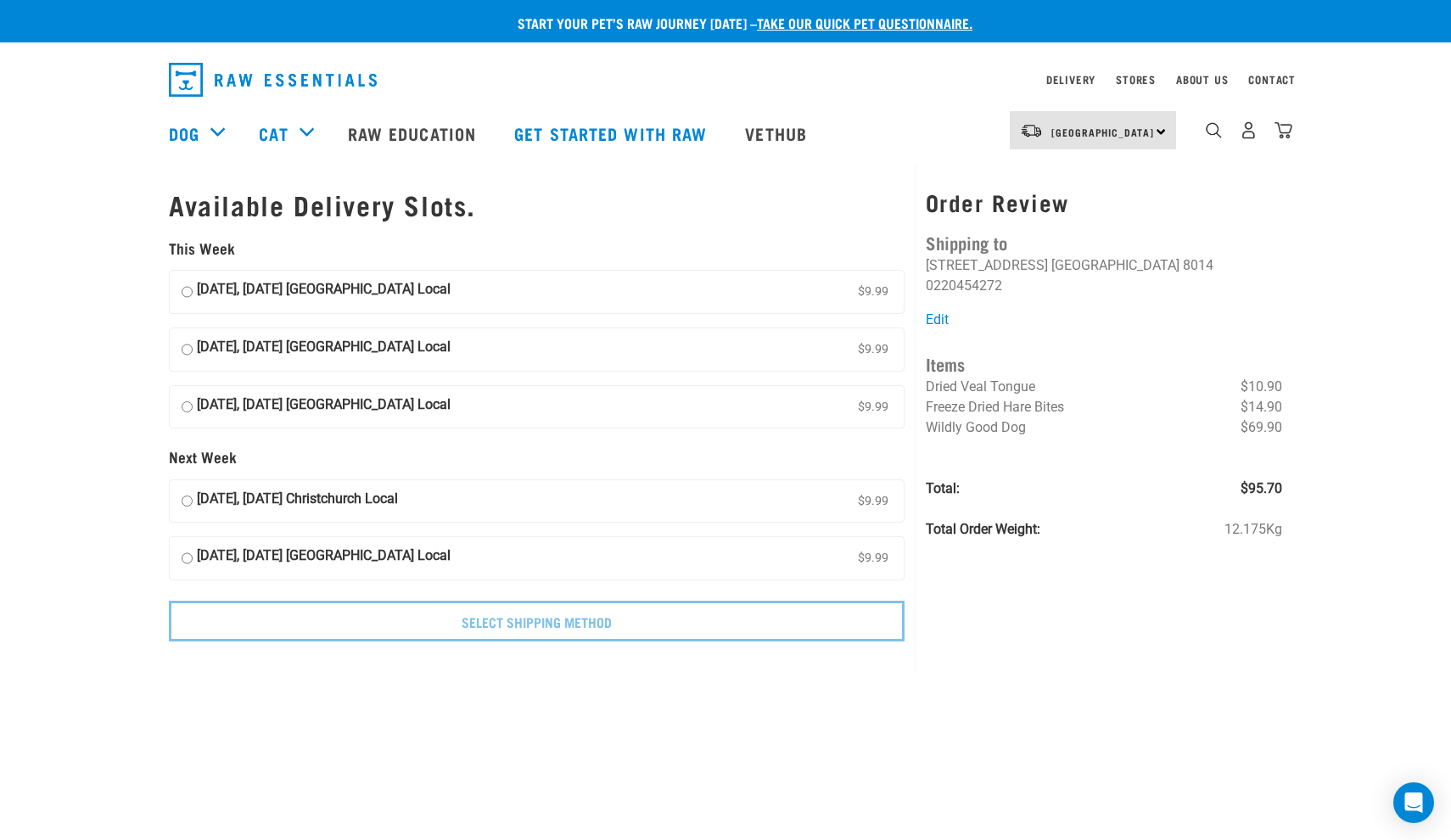
click at [187, 290] on label "[DATE], [DATE] [GEOGRAPHIC_DATA] Local $9.99" at bounding box center [537, 292] width 734 height 43
click at [187, 290] on input "17 September, Wednesday Christchurch Local $9.99" at bounding box center [187, 292] width 11 height 25
radio input "true"
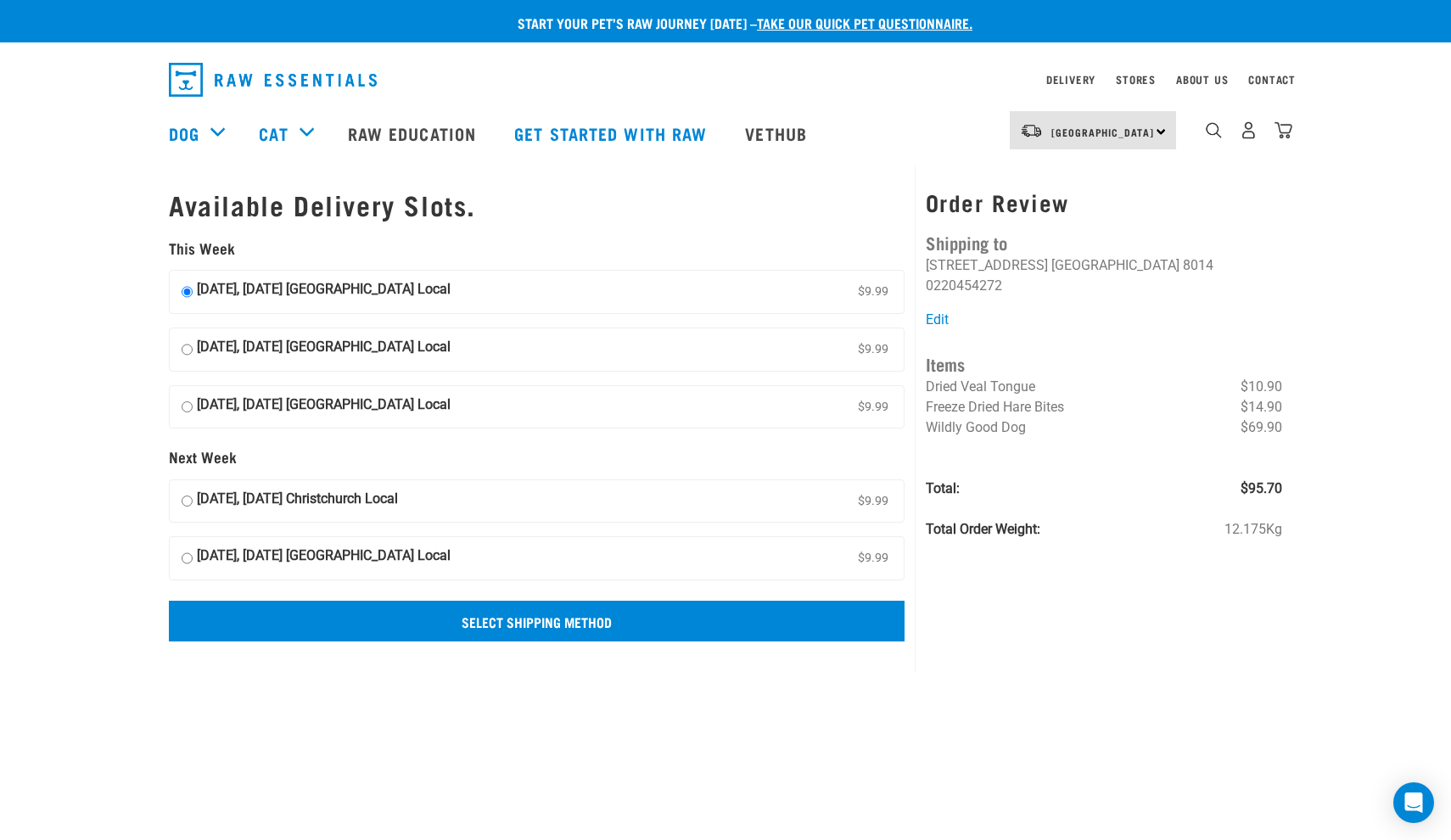
click at [395, 600] on input "Select Shipping Method" at bounding box center [537, 620] width 736 height 41
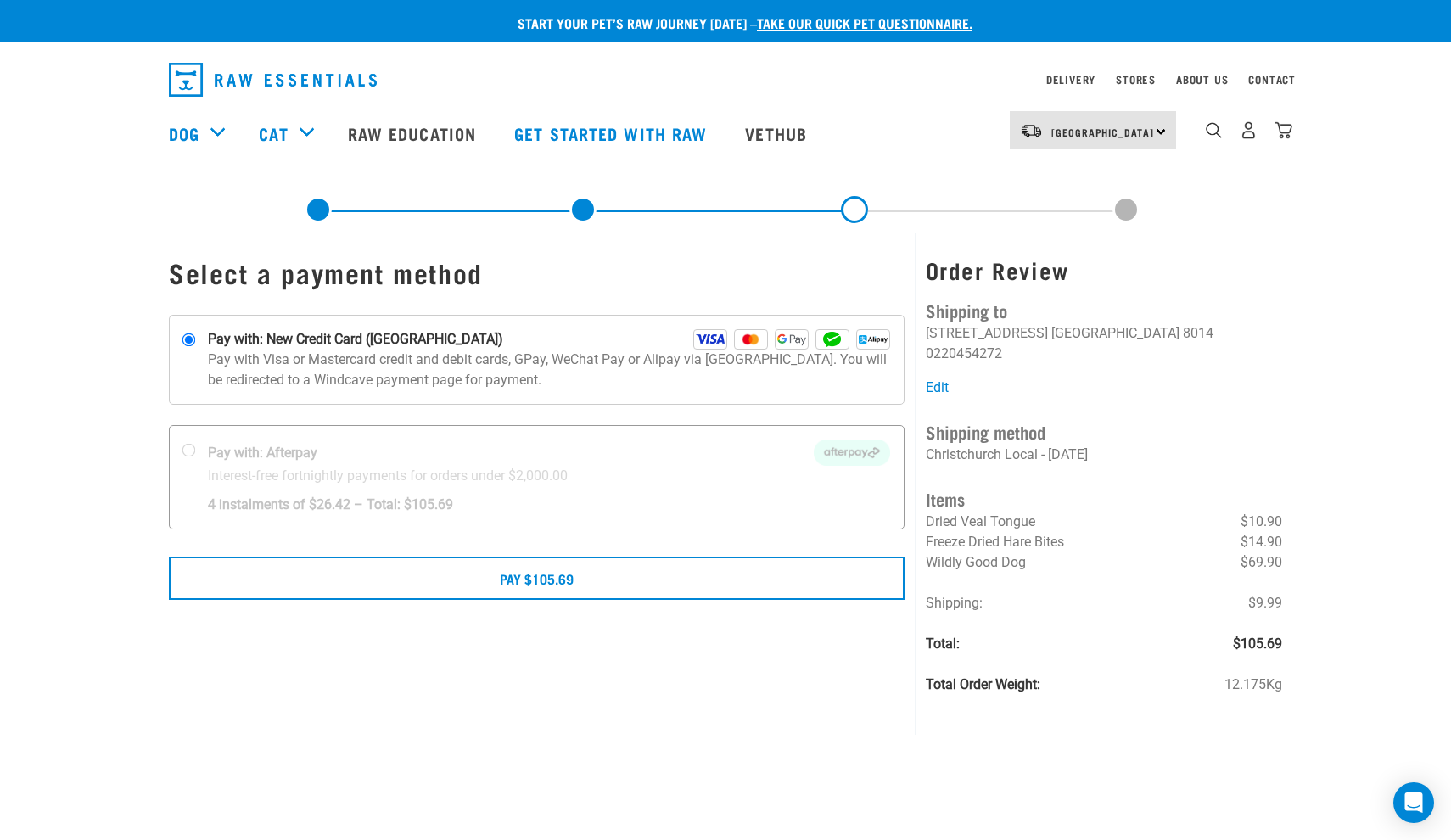
click at [312, 498] on div at bounding box center [537, 477] width 734 height 102
click at [196, 457] on input "Pay with: Afterpay Interest-free fortnightly payments for orders under $2,000.00" at bounding box center [189, 450] width 14 height 14
radio input "true"
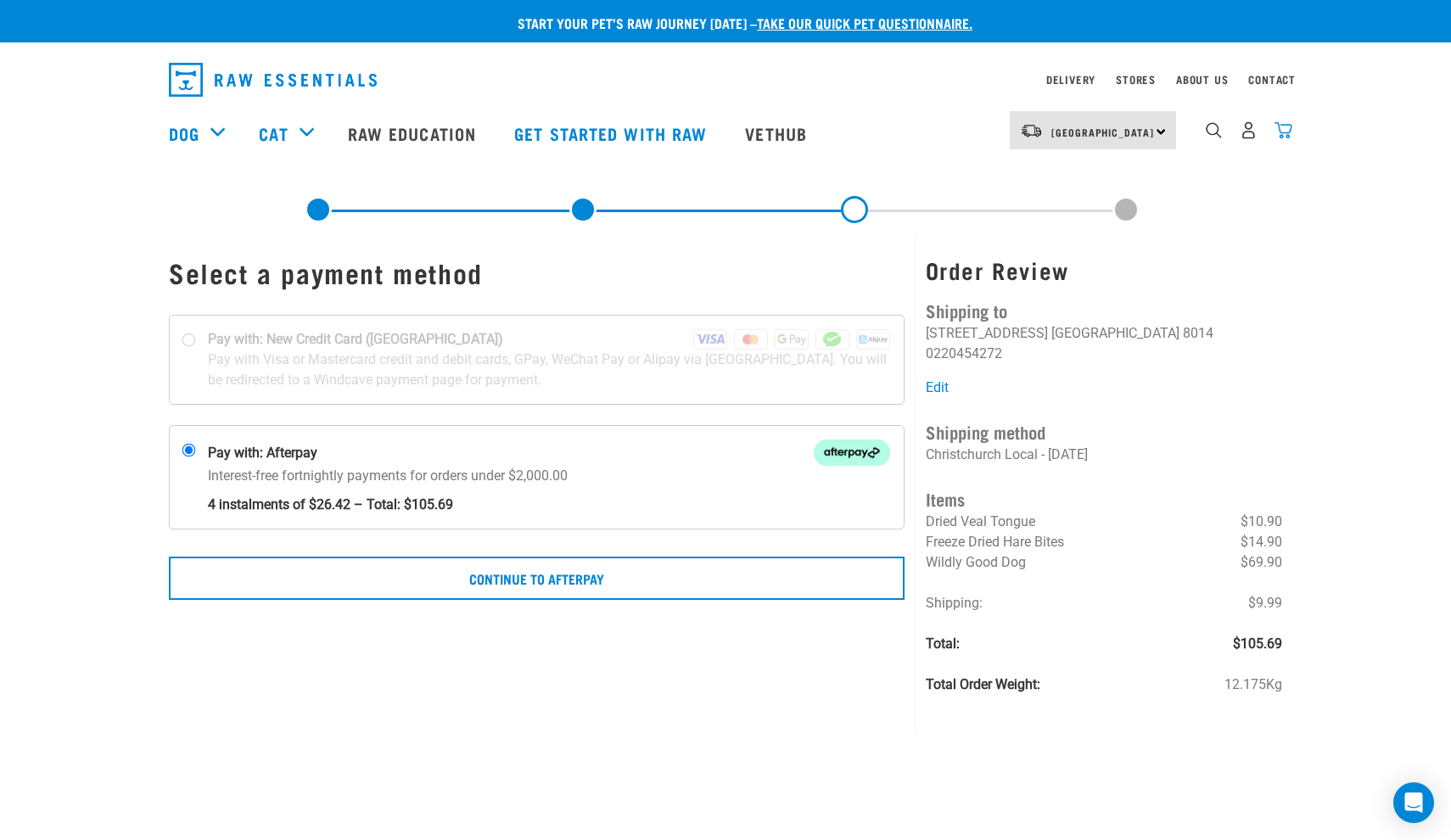
click at [1277, 127] on img "dropdown navigation" at bounding box center [1283, 130] width 18 height 18
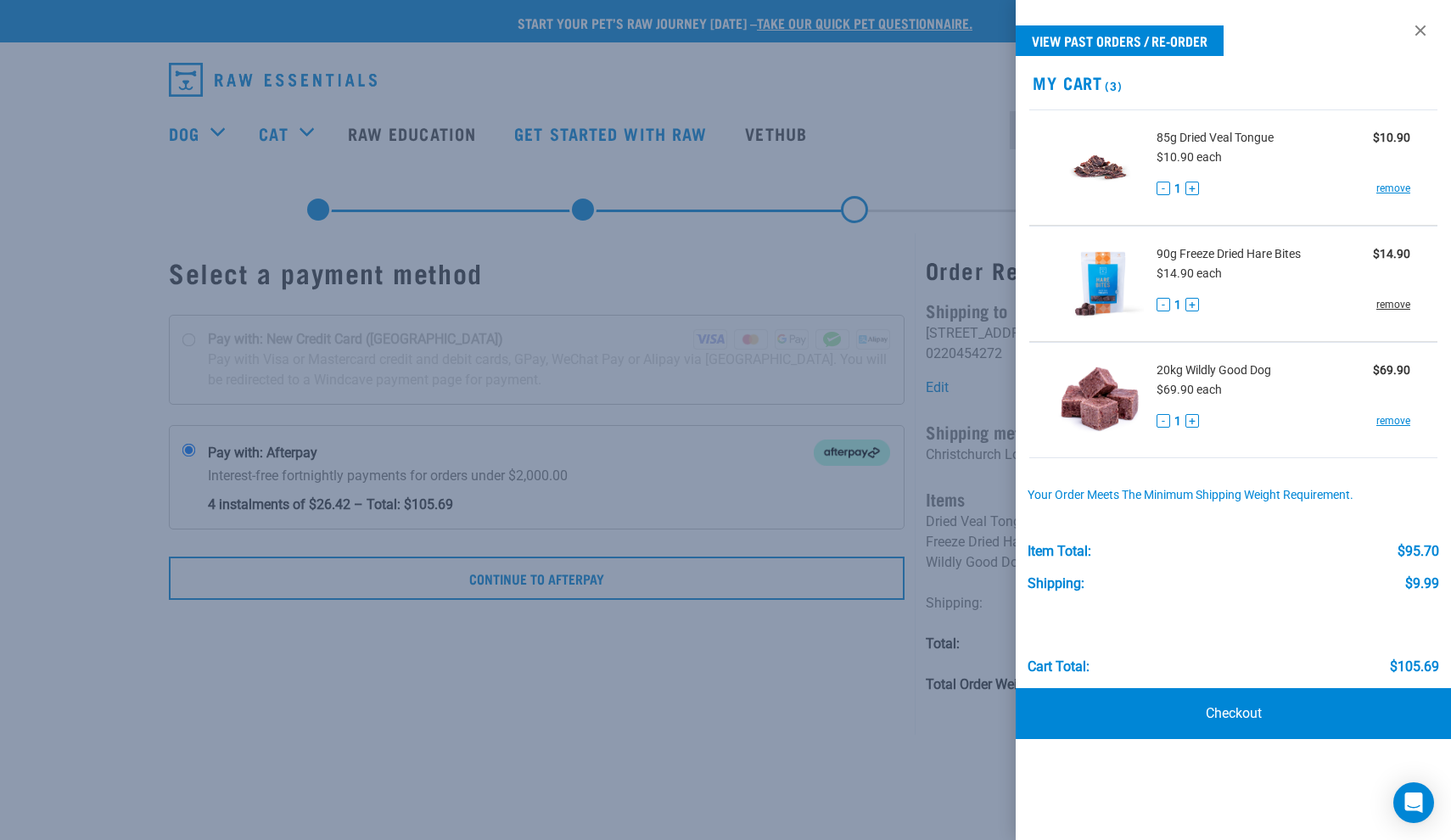
click at [1392, 307] on link "remove" at bounding box center [1393, 305] width 34 height 16
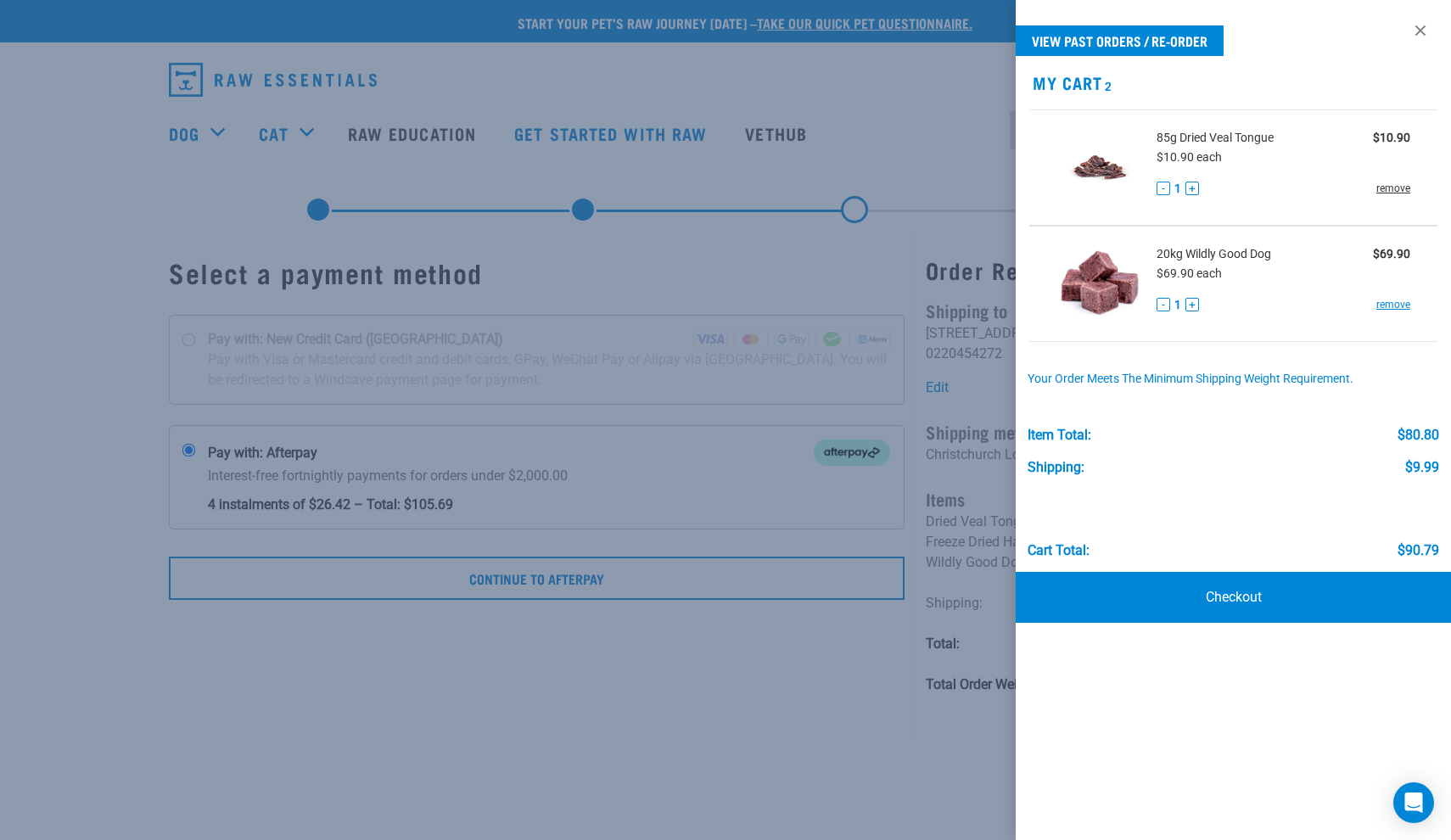
click at [1390, 187] on link "remove" at bounding box center [1393, 188] width 34 height 16
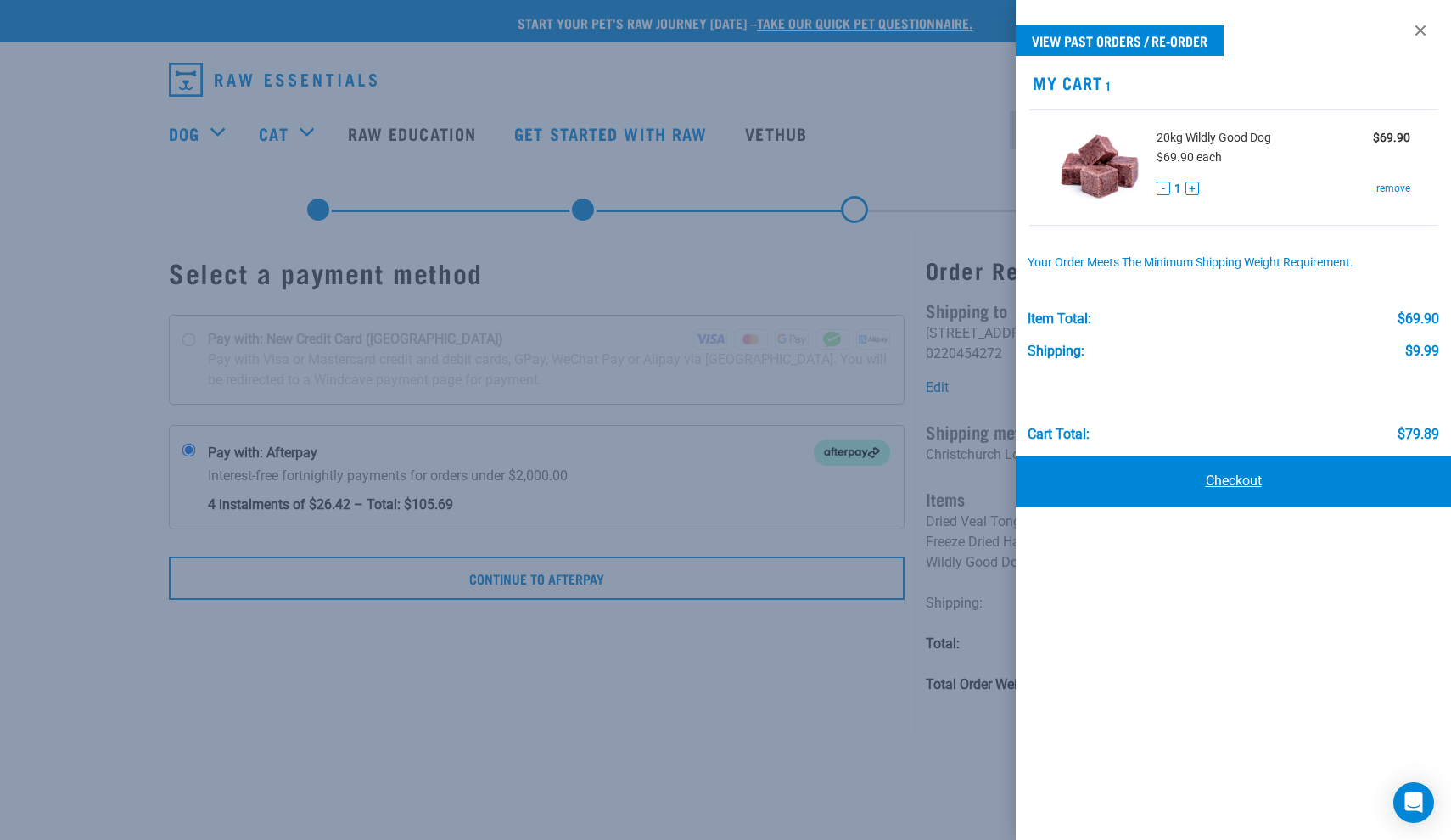
click at [1222, 486] on link "Checkout" at bounding box center [1233, 481] width 436 height 51
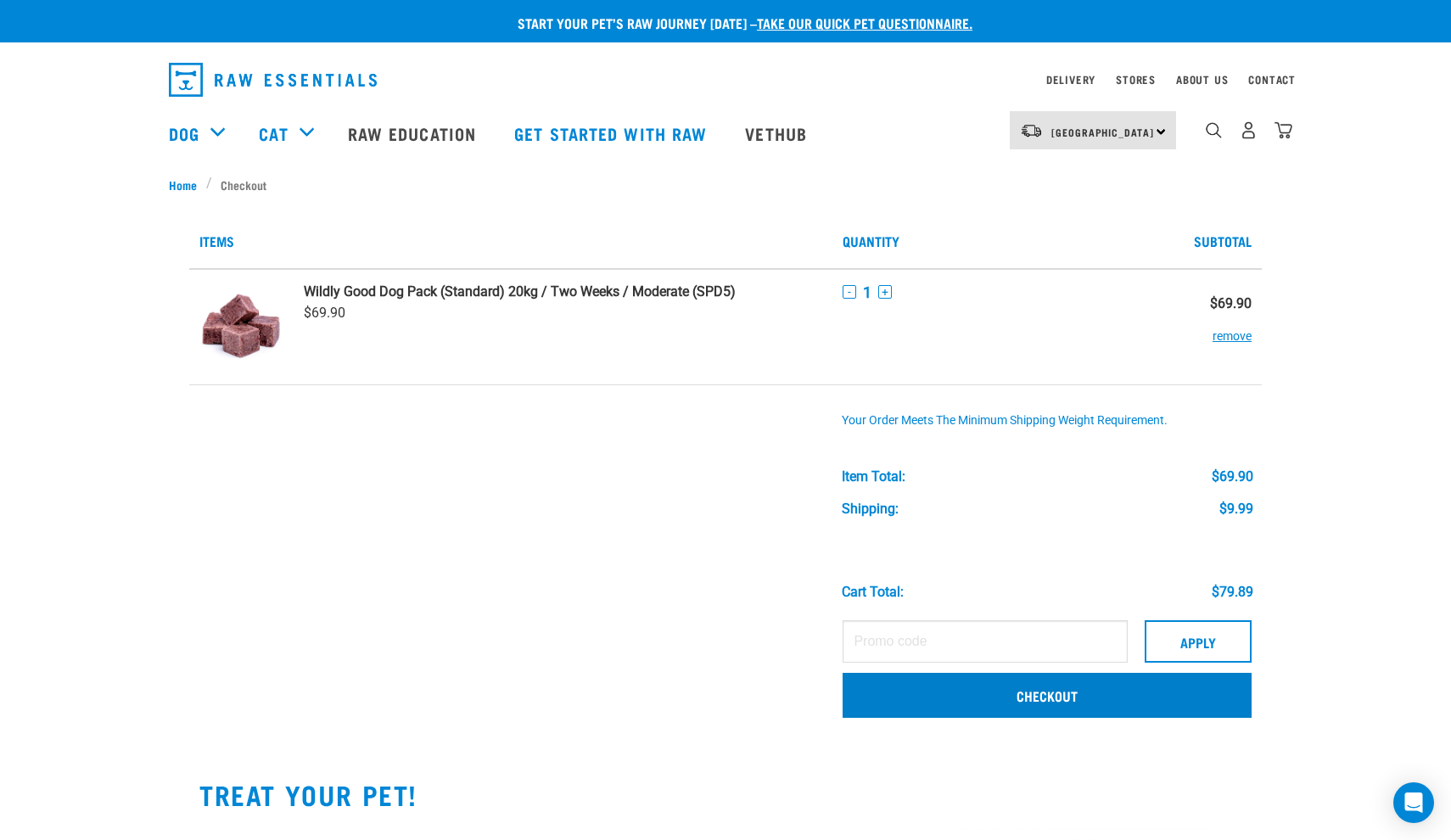
click at [858, 705] on link "Checkout" at bounding box center [1047, 694] width 409 height 44
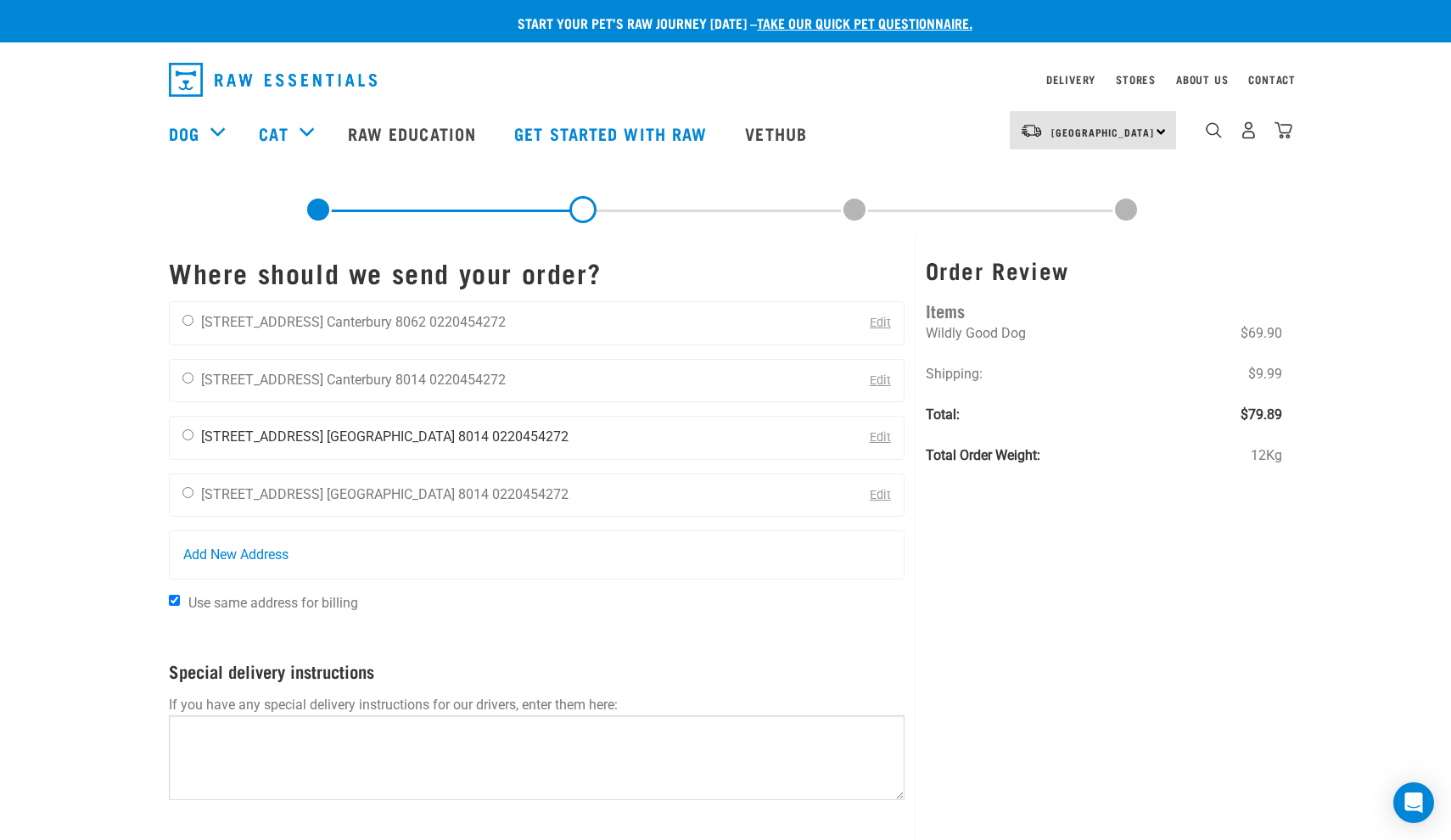
click at [183, 440] on input "radio" at bounding box center [187, 435] width 11 height 11
radio input "true"
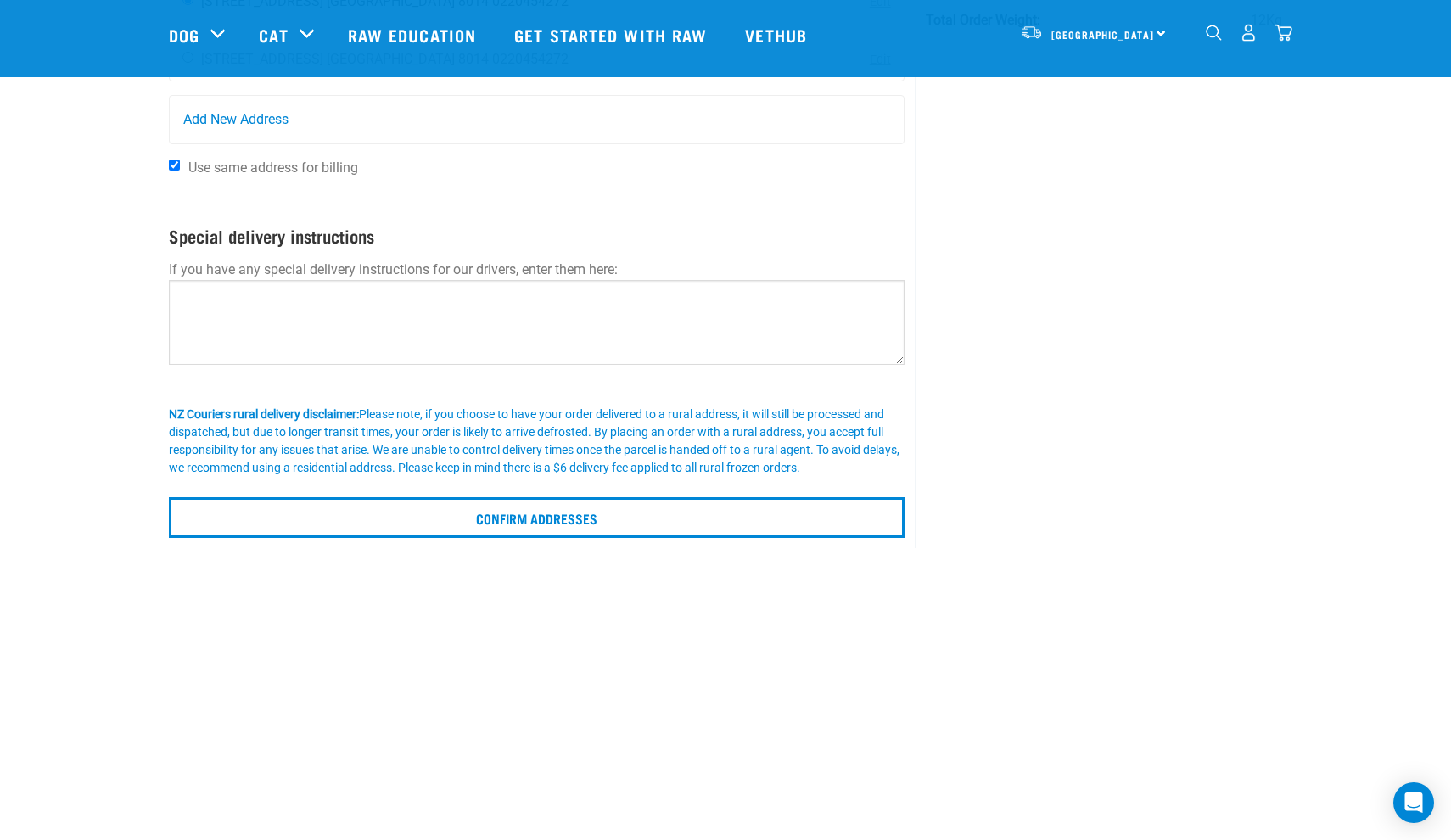
scroll to position [315, 0]
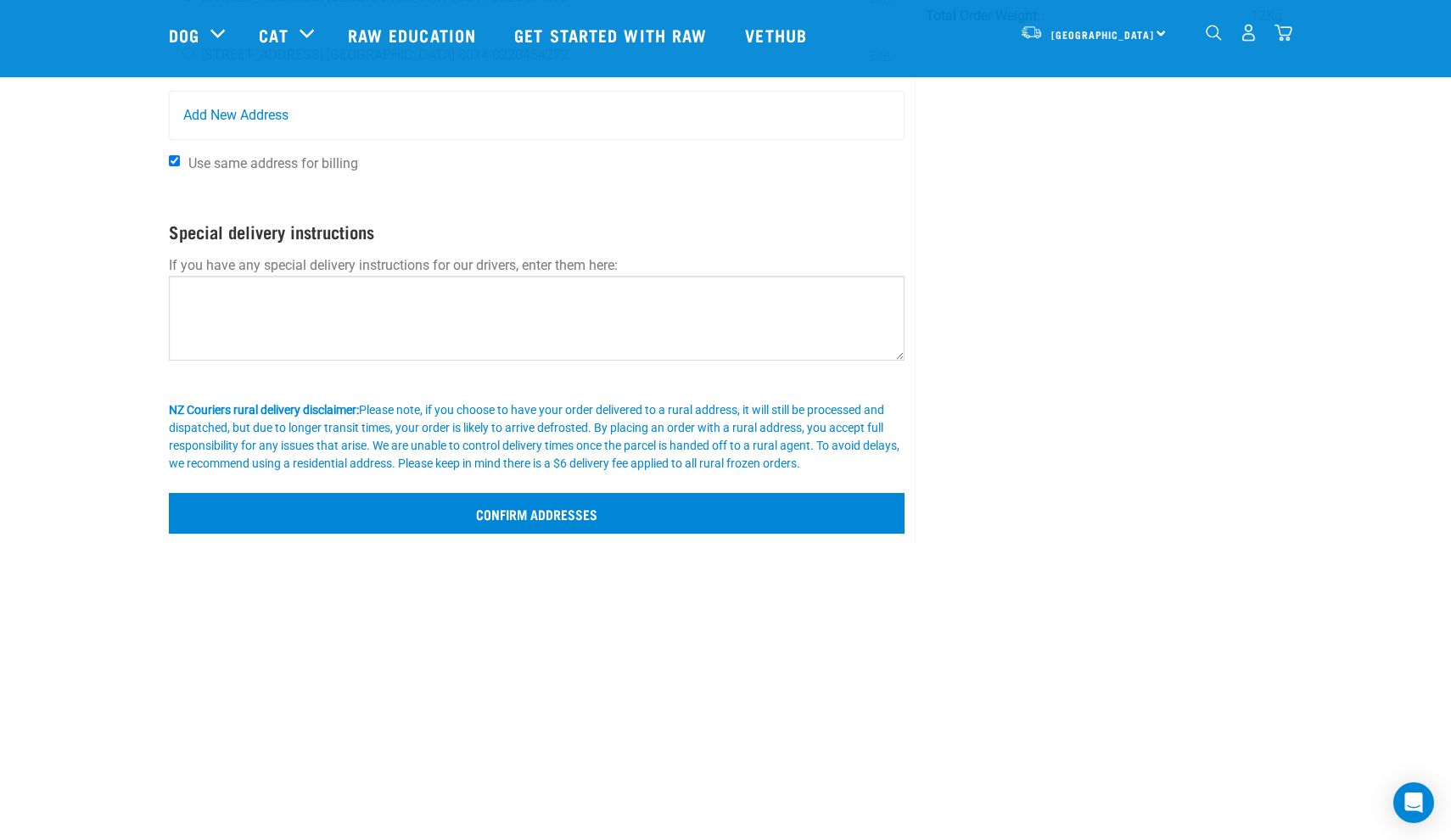
click at [424, 500] on input "Confirm addresses" at bounding box center [537, 513] width 736 height 41
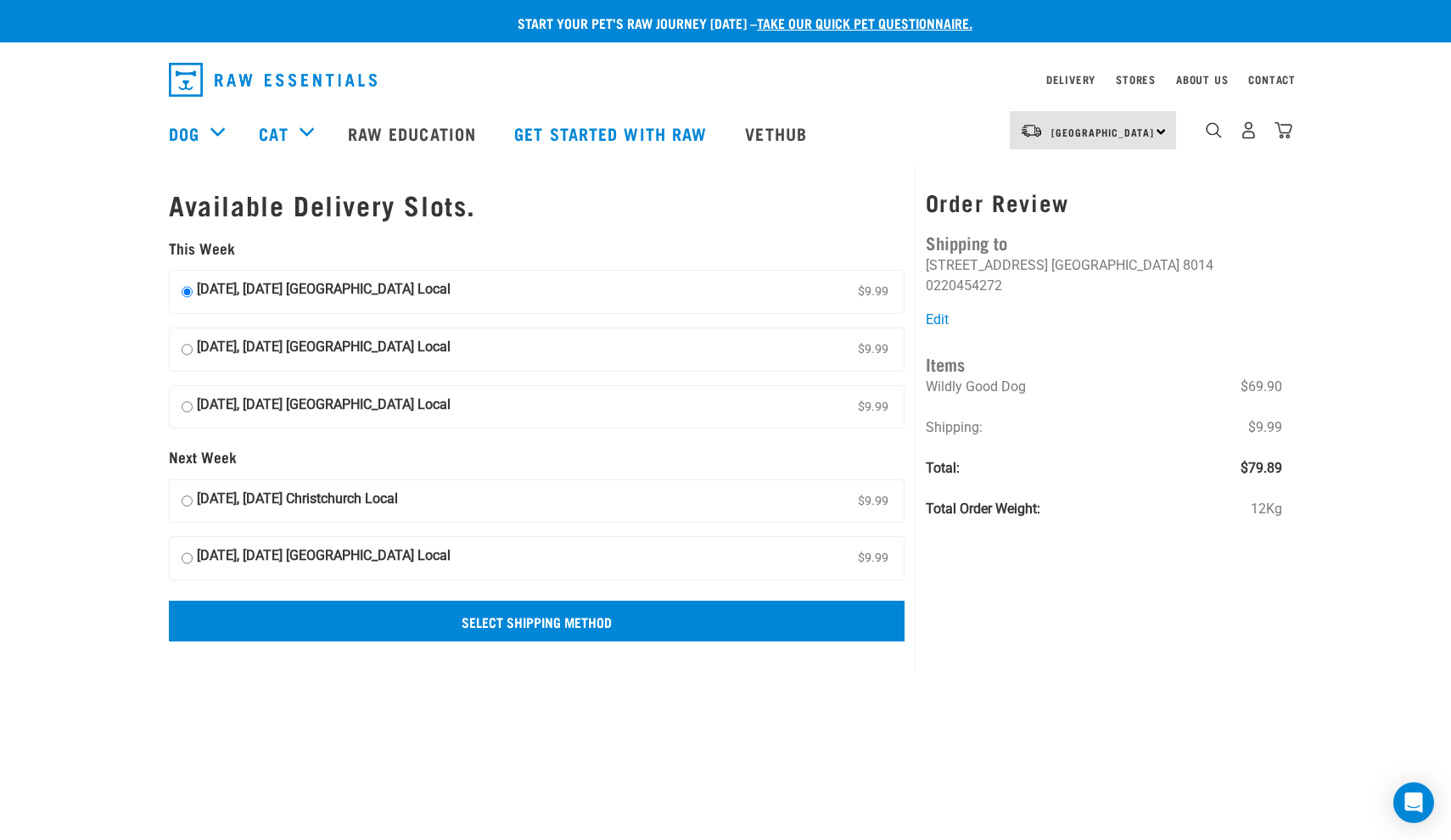
click at [486, 627] on input "Select Shipping Method" at bounding box center [537, 620] width 736 height 41
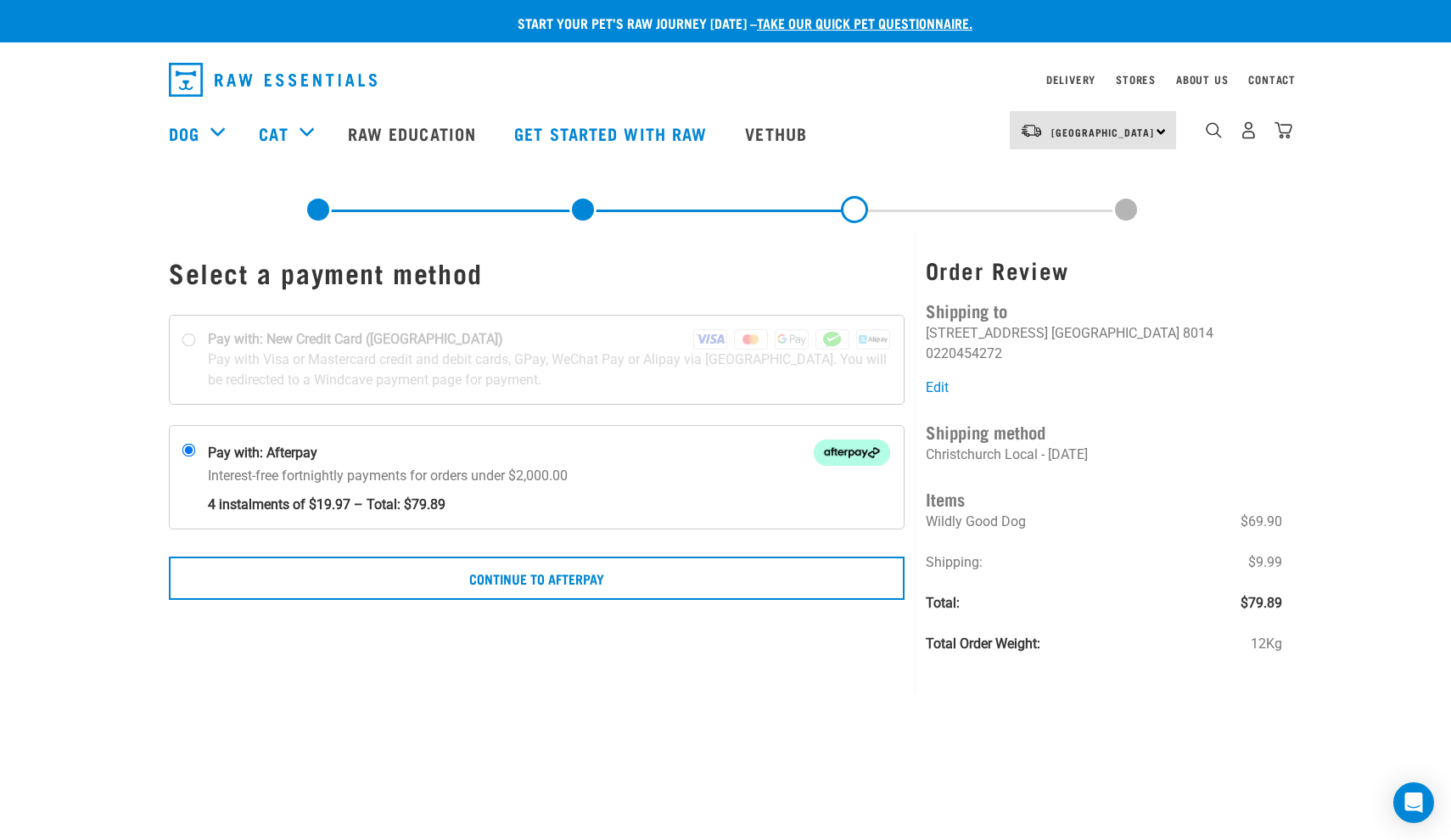
click at [845, 1] on div "Start your pet’s raw journey [DATE] – take our quick pet questionnaire." at bounding box center [726, 21] width 1451 height 43
